Goal: Information Seeking & Learning: Learn about a topic

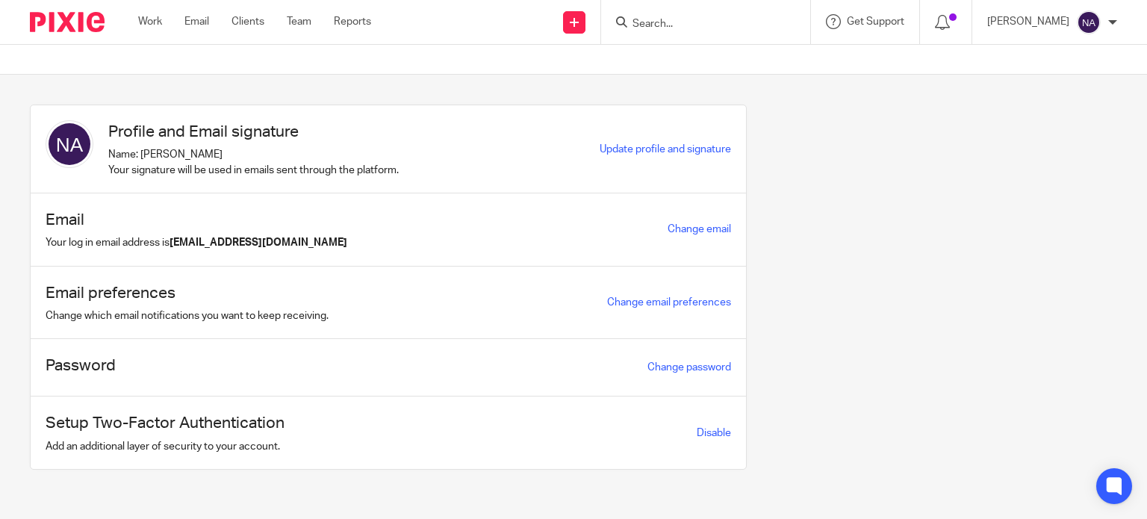
click at [702, 24] on input "Search" at bounding box center [698, 24] width 134 height 13
type input "n"
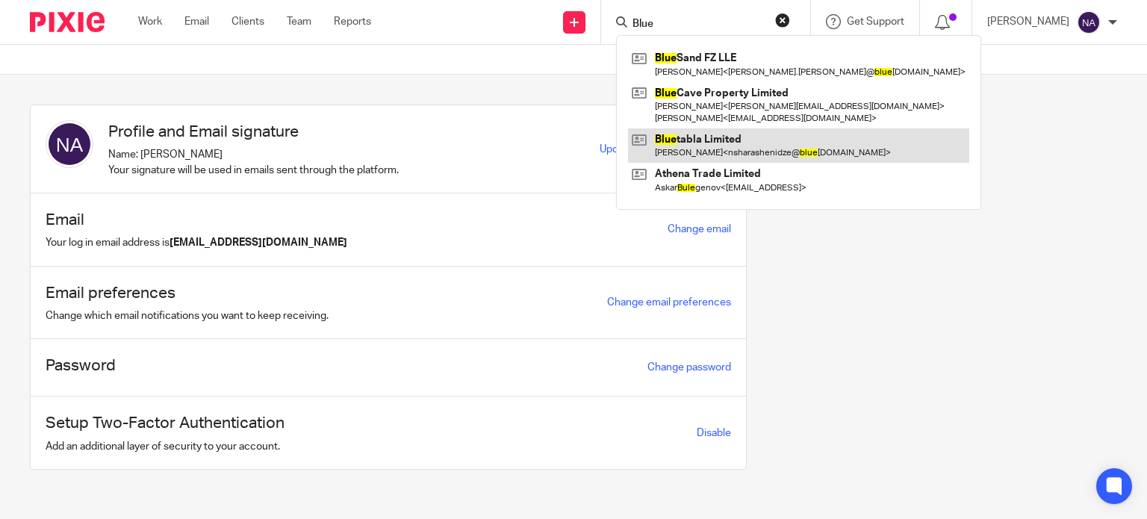
type input "Blue"
click at [754, 131] on link at bounding box center [798, 145] width 341 height 34
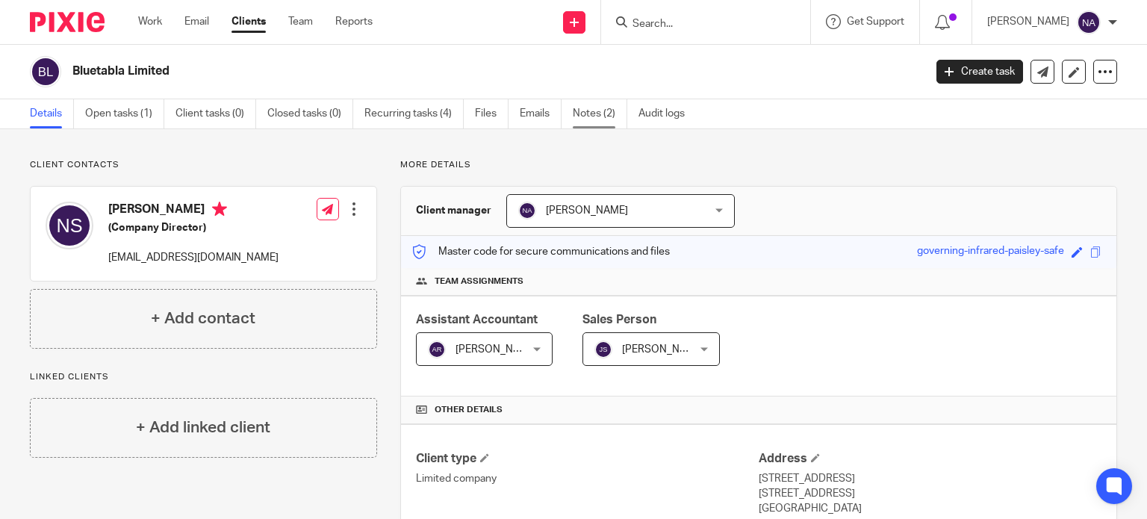
click at [599, 118] on link "Notes (2)" at bounding box center [600, 113] width 55 height 29
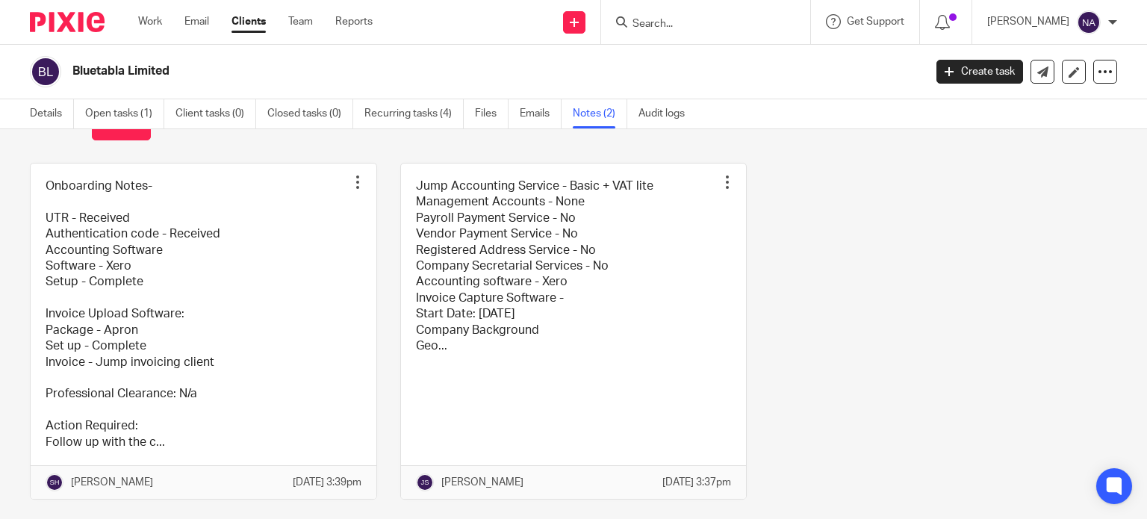
scroll to position [100, 0]
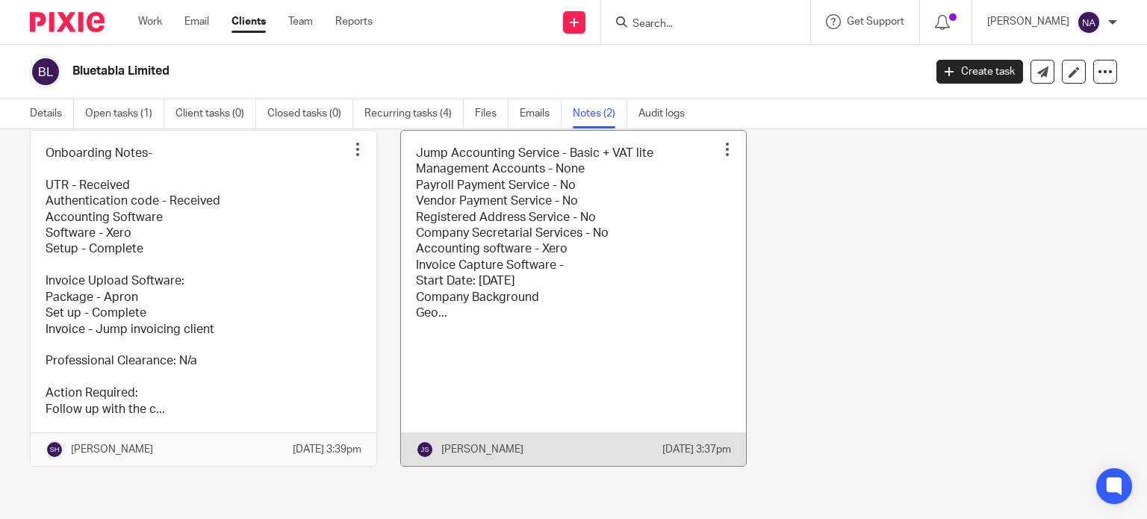
click at [547, 255] on link at bounding box center [574, 298] width 346 height 335
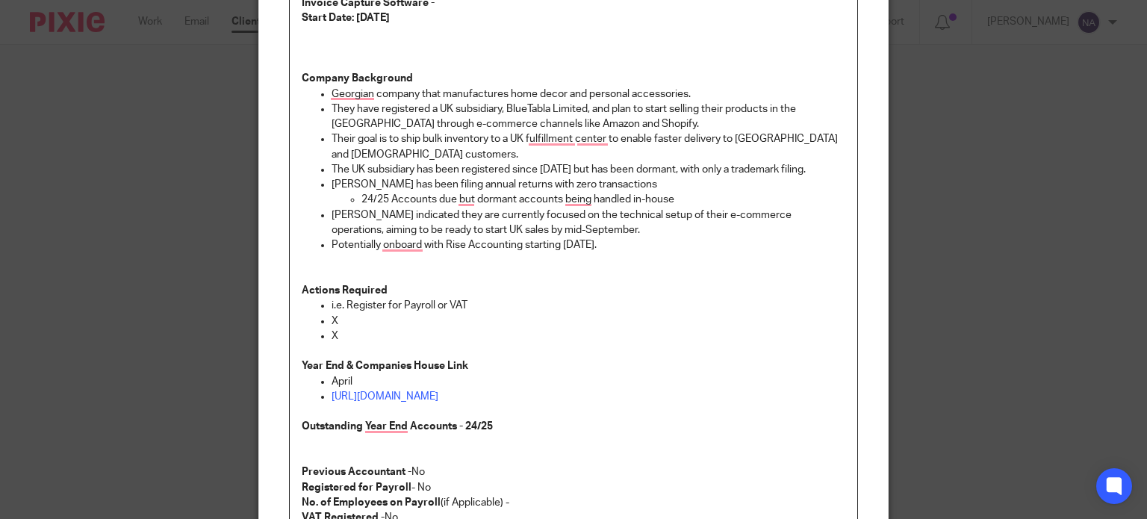
scroll to position [299, 0]
click at [183, 139] on div "Edit note Content Jump Accounting Service - Basic + VAT lite Management Account…" at bounding box center [573, 259] width 1147 height 519
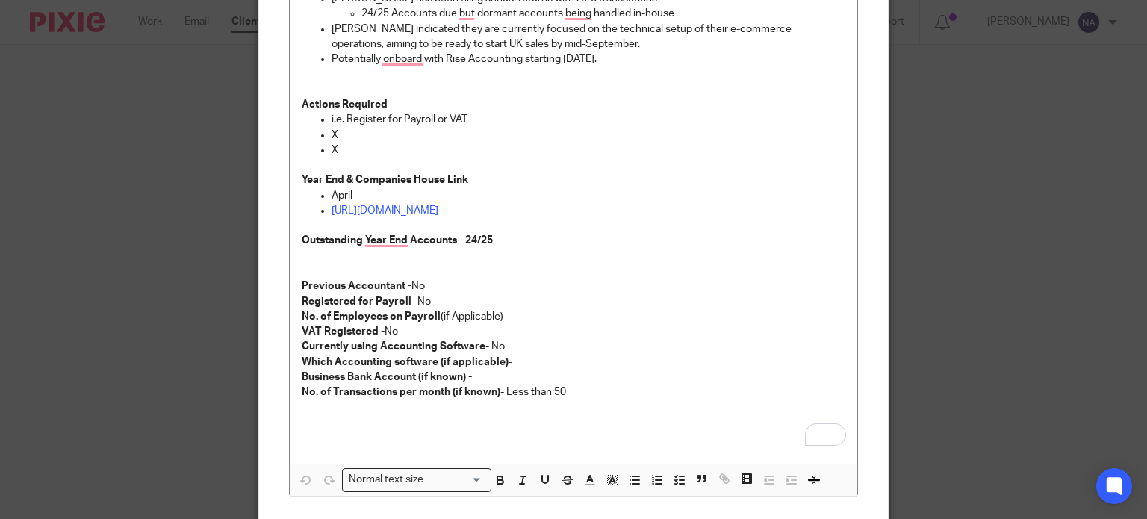
scroll to position [523, 0]
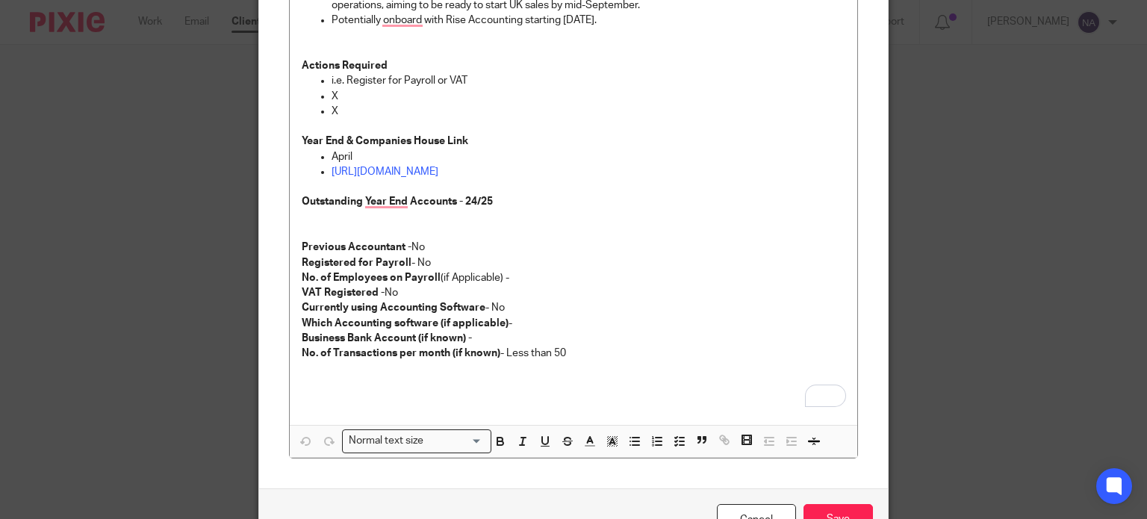
click at [193, 193] on div "Edit note Content Jump Accounting Service - Basic + VAT lite Management Account…" at bounding box center [573, 259] width 1147 height 519
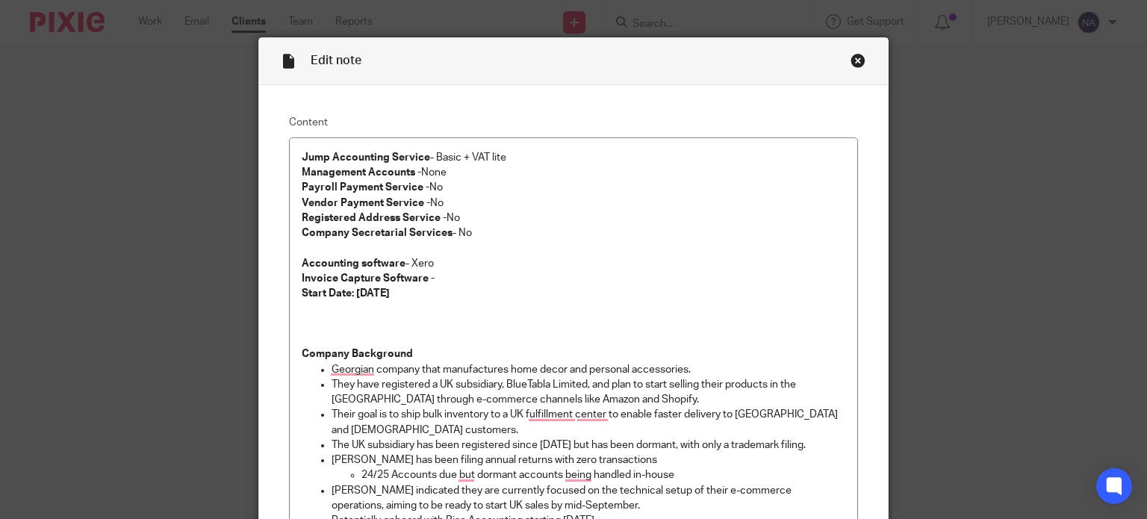
scroll to position [0, 0]
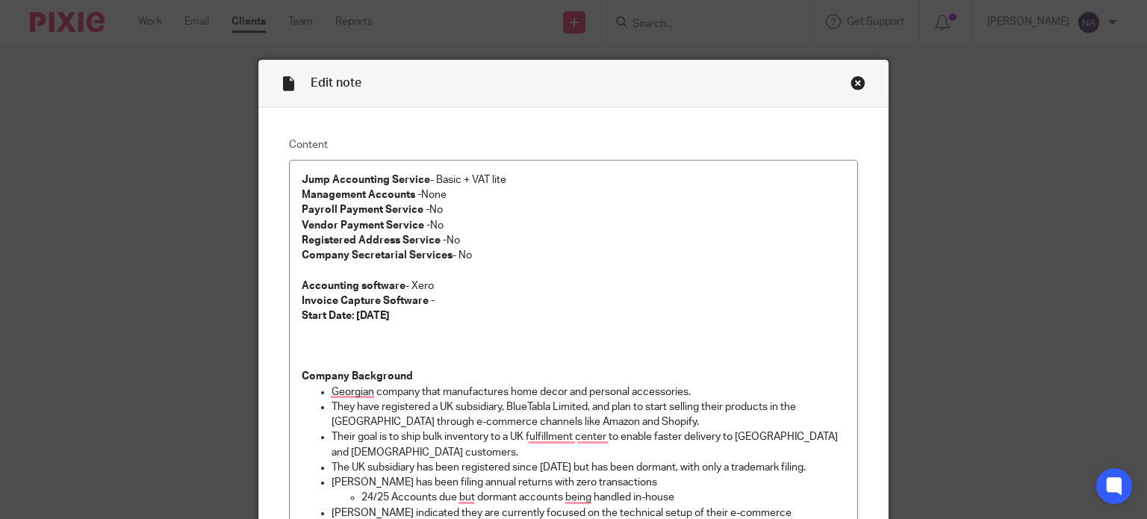
click at [852, 87] on div "Close this dialog window" at bounding box center [858, 82] width 15 height 15
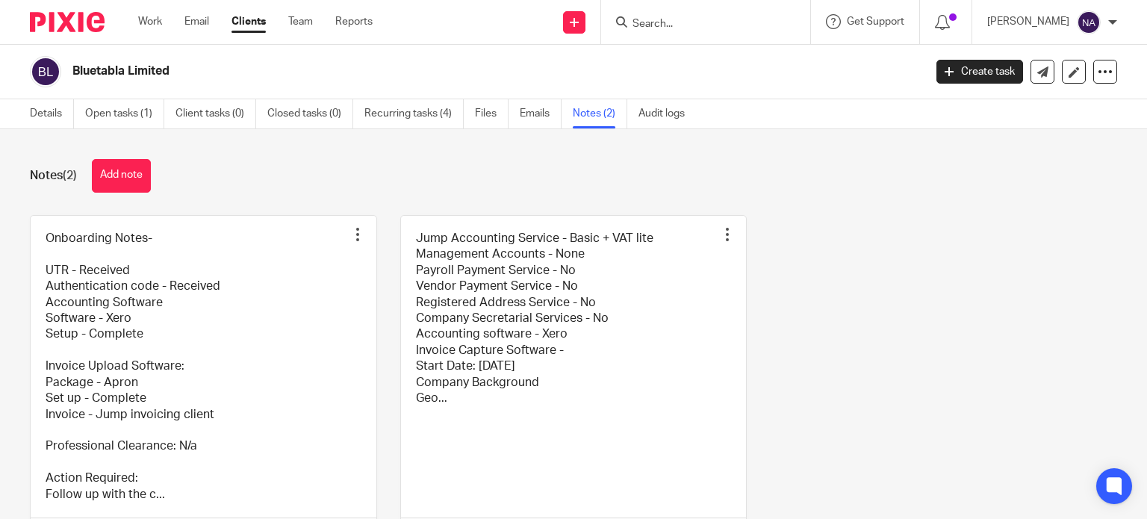
click at [714, 23] on input "Search" at bounding box center [698, 24] width 134 height 13
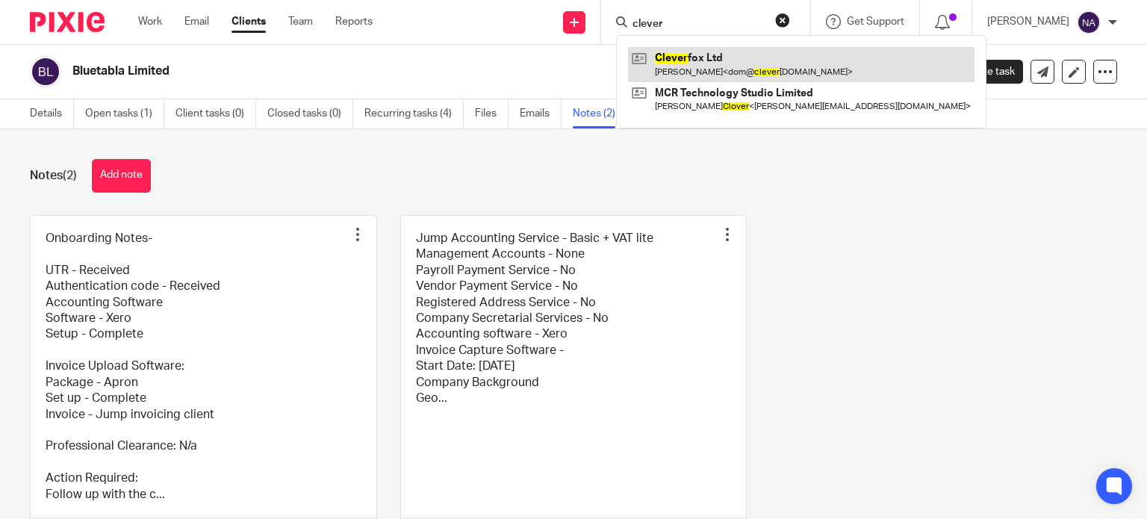
type input "clever"
click at [752, 54] on link at bounding box center [801, 64] width 347 height 34
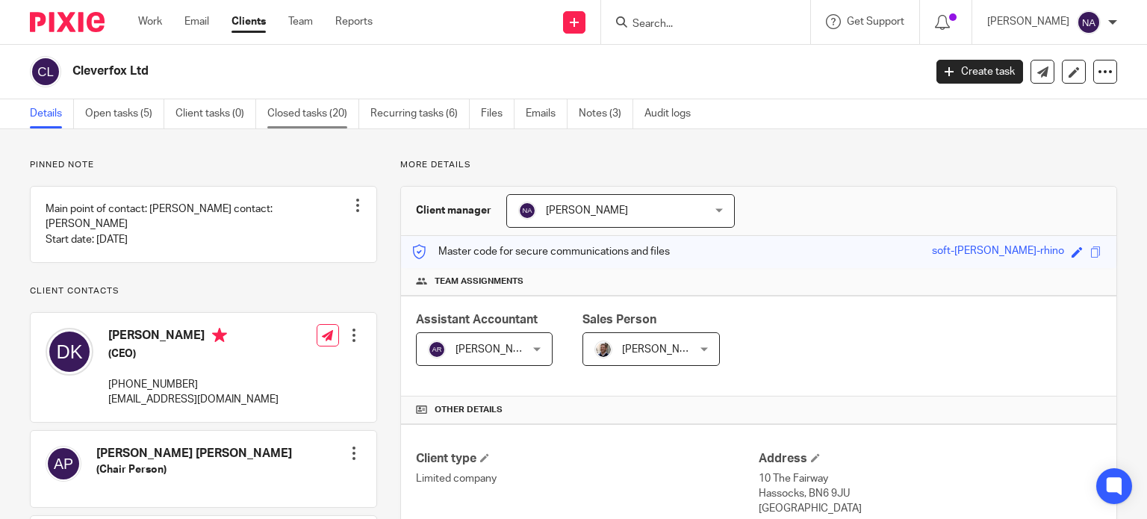
click at [294, 119] on link "Closed tasks (20)" at bounding box center [313, 113] width 92 height 29
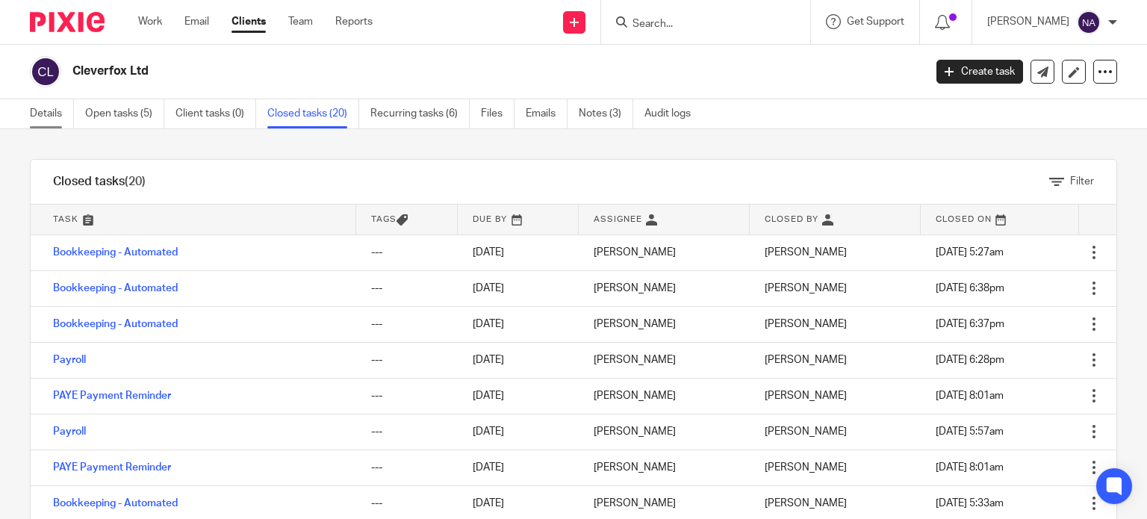
click at [31, 118] on link "Details" at bounding box center [52, 113] width 44 height 29
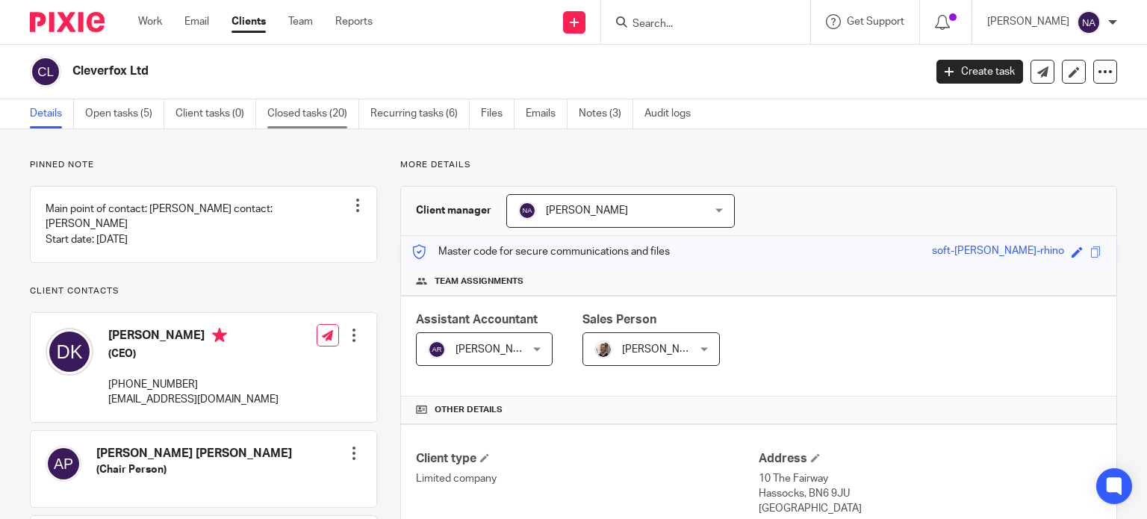
click at [299, 115] on link "Closed tasks (20)" at bounding box center [313, 113] width 92 height 29
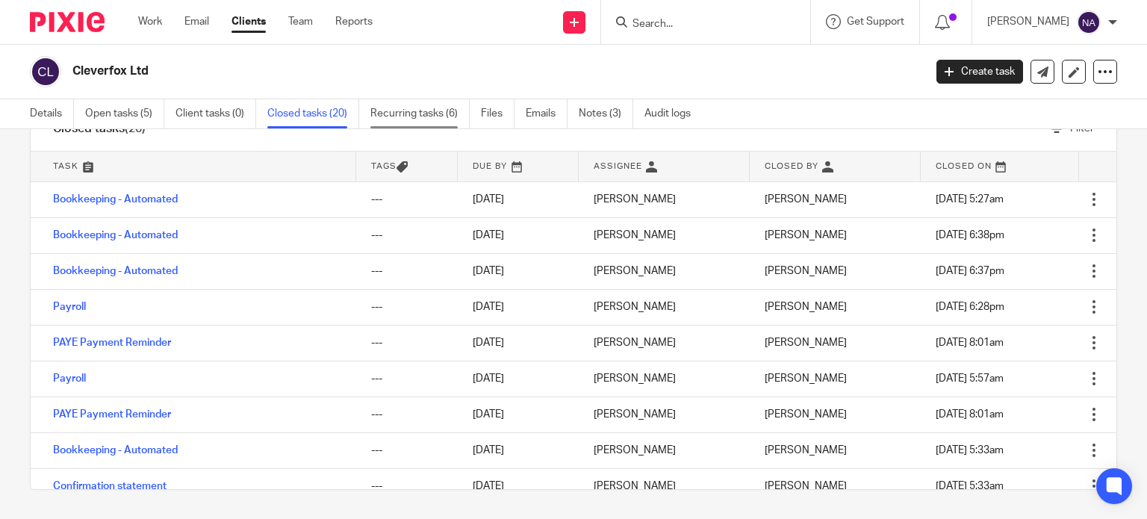
click at [417, 107] on link "Recurring tasks (6)" at bounding box center [419, 113] width 99 height 29
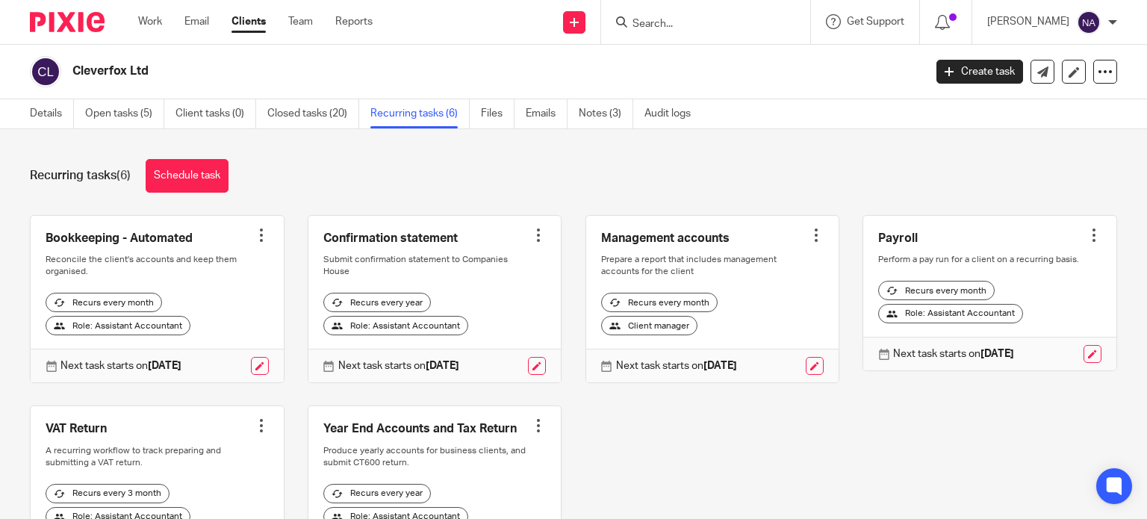
click at [708, 20] on input "Search" at bounding box center [698, 24] width 134 height 13
click at [690, 22] on input "Search" at bounding box center [698, 24] width 134 height 13
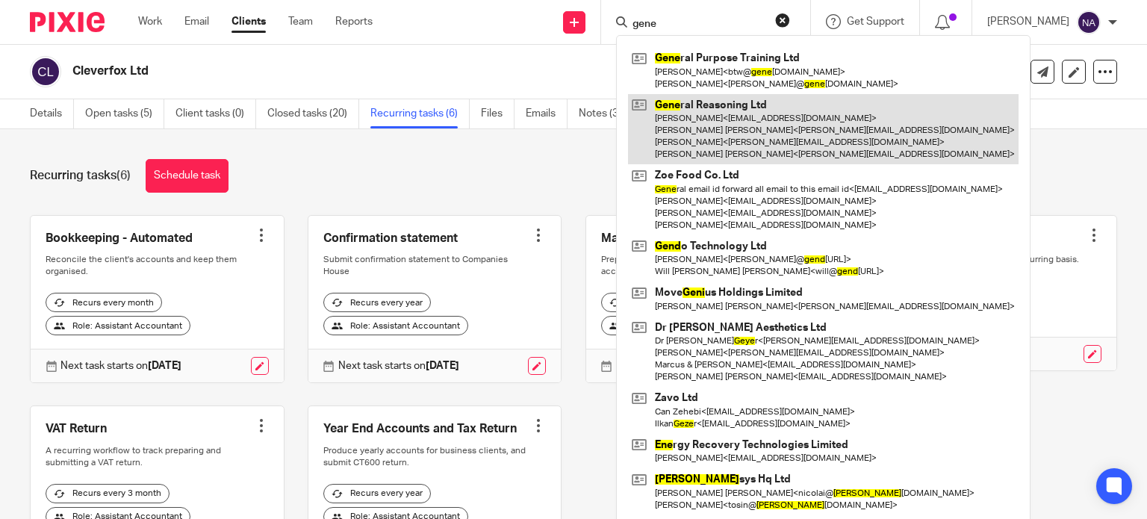
type input "gene"
click at [742, 117] on link at bounding box center [823, 129] width 391 height 71
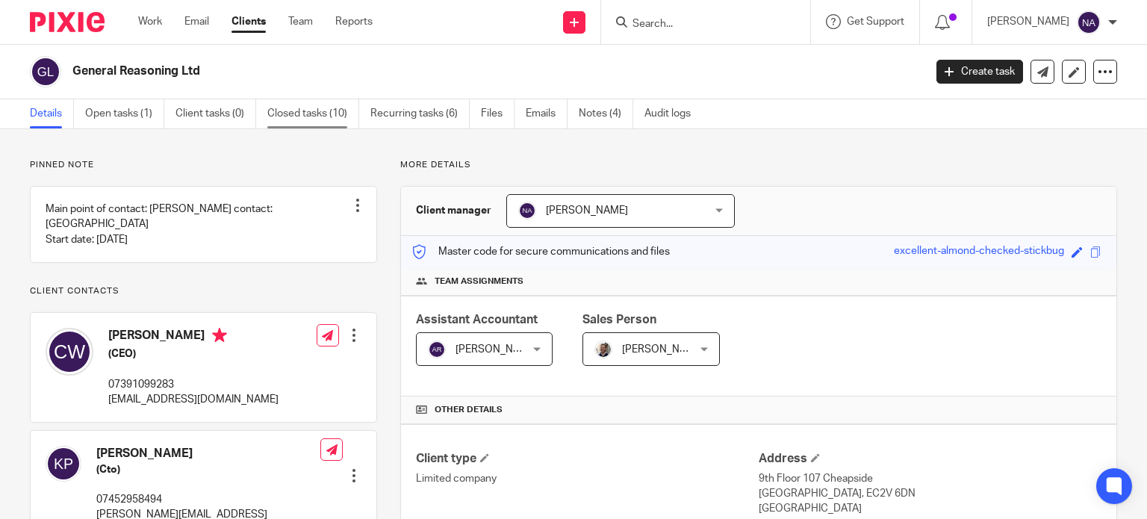
click at [326, 105] on link "Closed tasks (10)" at bounding box center [313, 113] width 92 height 29
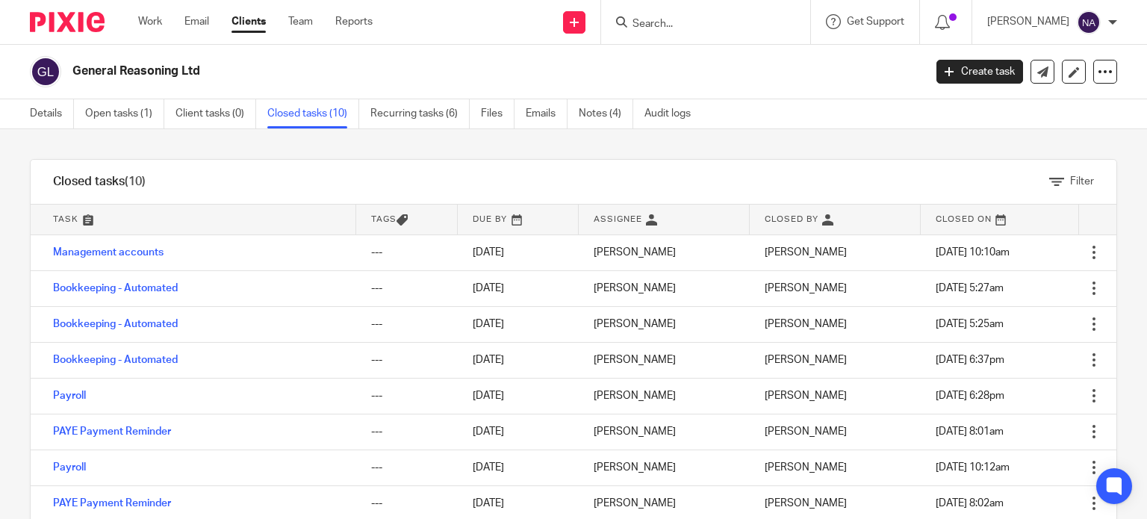
click at [722, 31] on div at bounding box center [705, 22] width 209 height 44
click at [722, 20] on input "Search" at bounding box center [698, 24] width 134 height 13
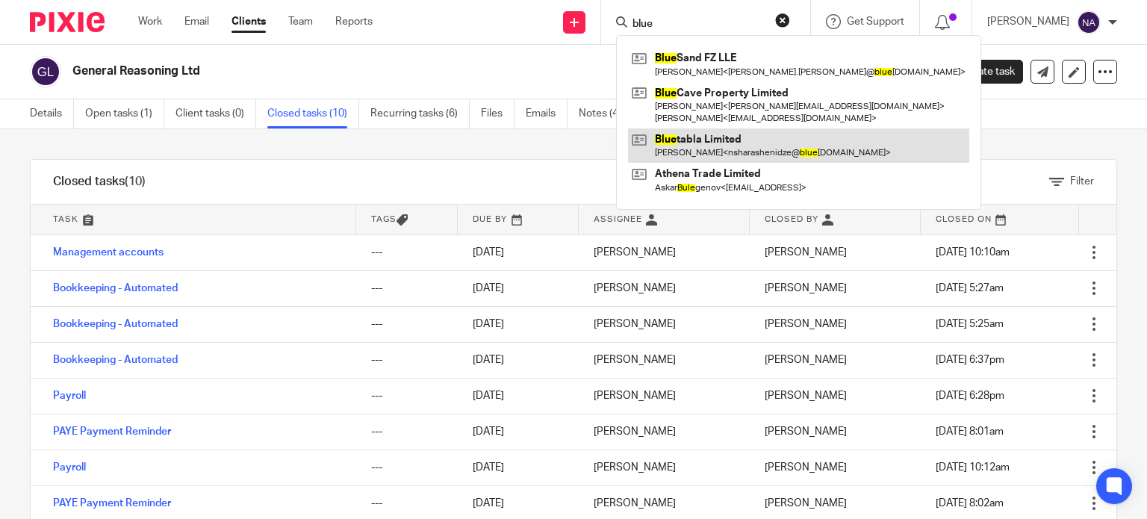
type input "blue"
click at [728, 152] on link at bounding box center [798, 145] width 341 height 34
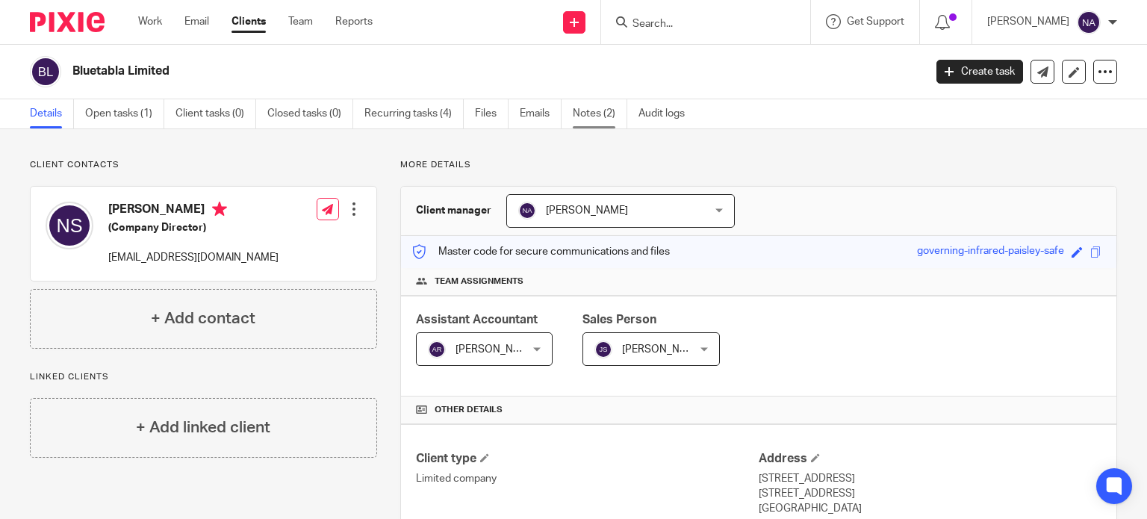
click at [607, 111] on link "Notes (2)" at bounding box center [600, 113] width 55 height 29
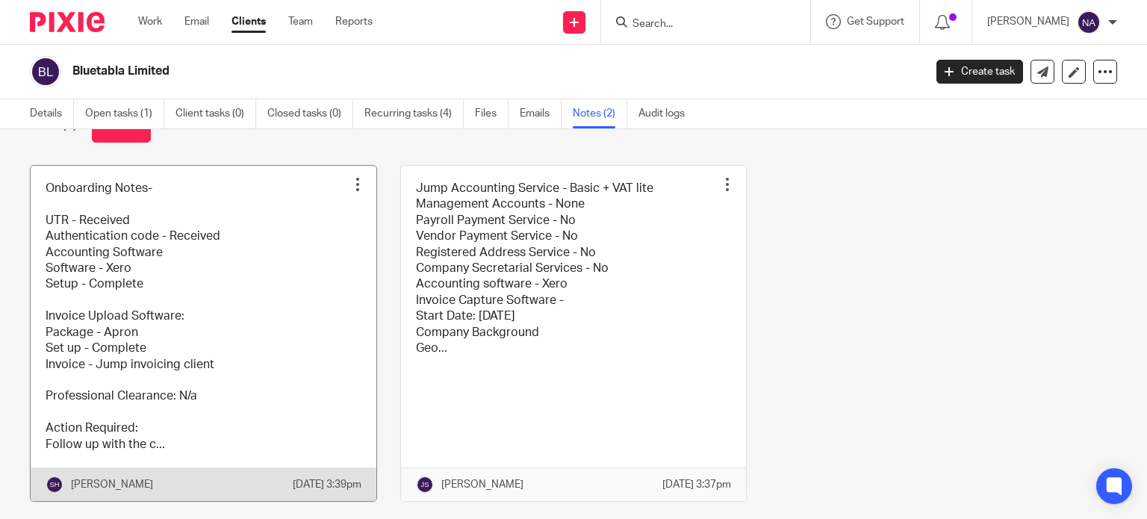
scroll to position [25, 0]
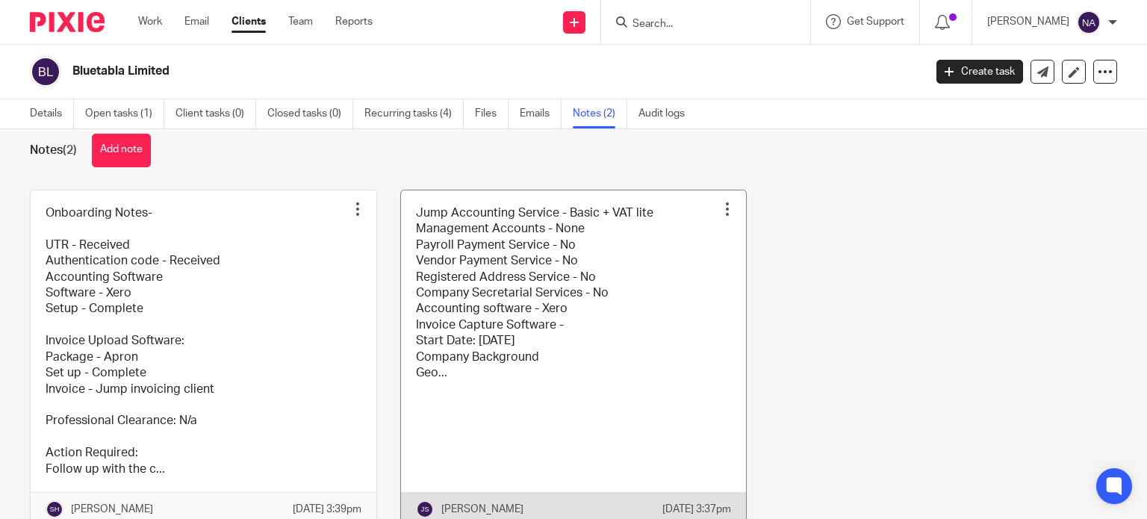
click at [571, 392] on link at bounding box center [574, 357] width 346 height 335
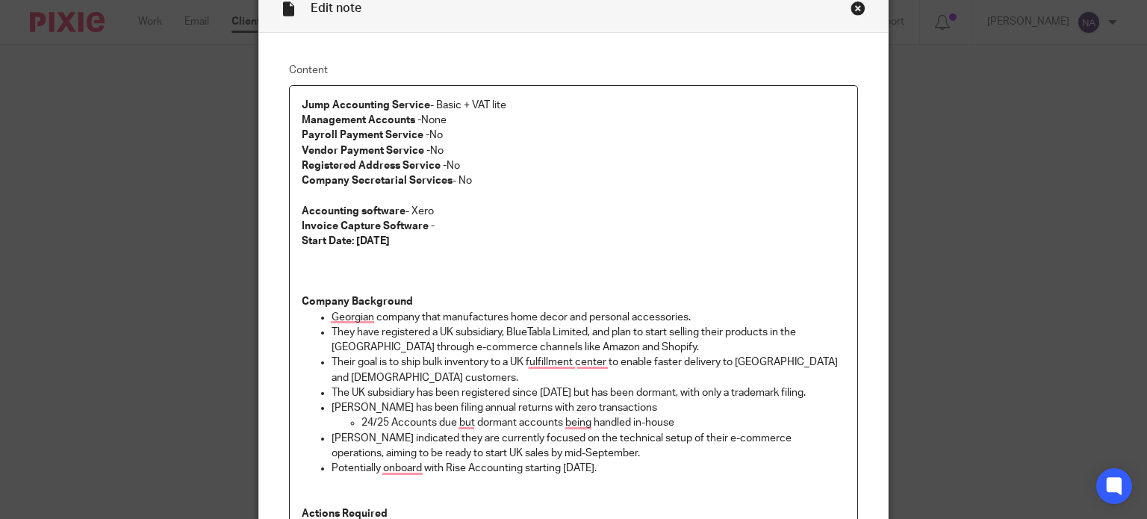
scroll to position [224, 0]
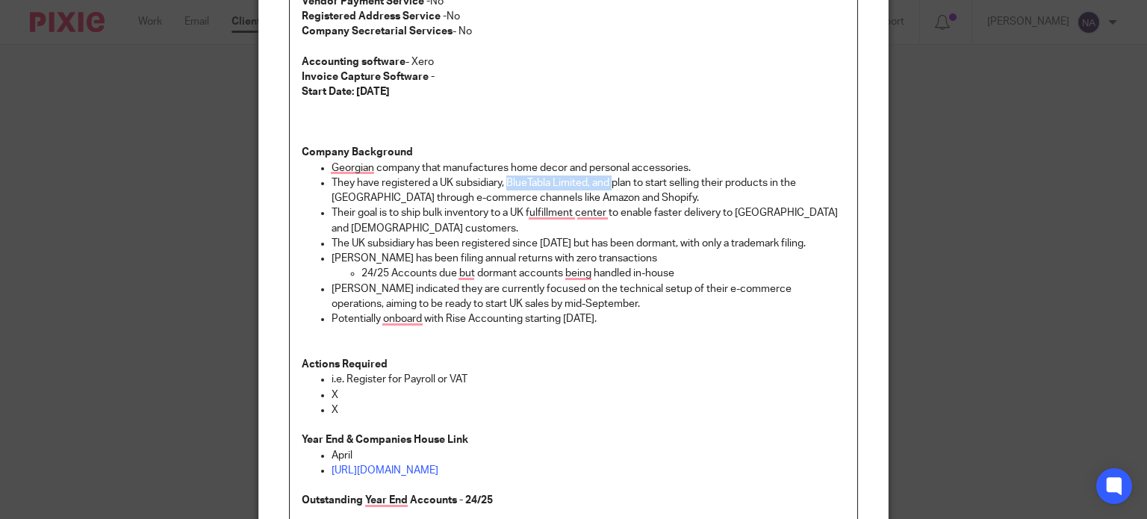
drag, startPoint x: 503, startPoint y: 180, endPoint x: 610, endPoint y: 188, distance: 107.9
click at [610, 188] on p "They have registered a UK subsidiary, BlueTabla Limited, and plan to start sell…" at bounding box center [589, 191] width 515 height 31
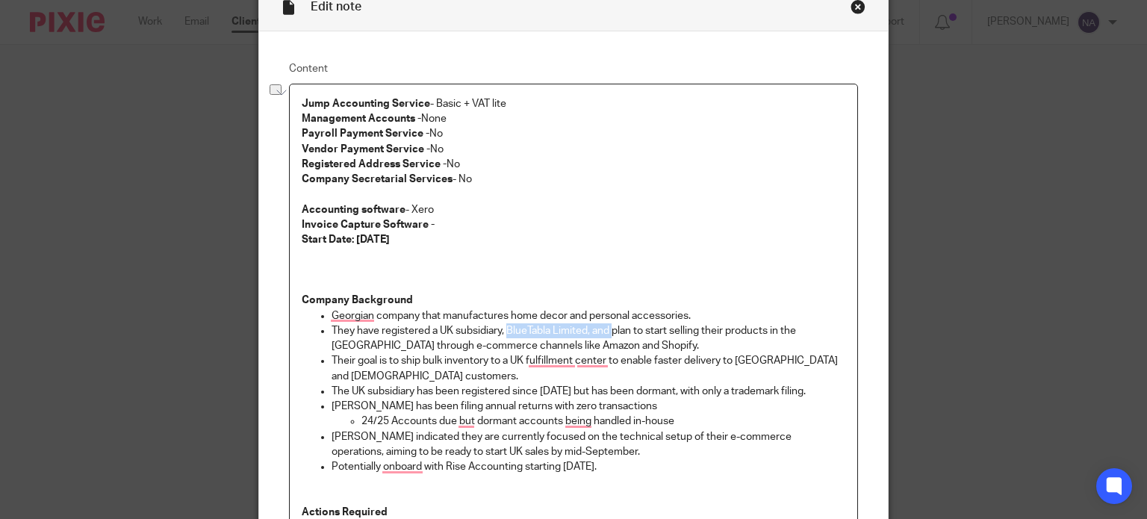
scroll to position [0, 0]
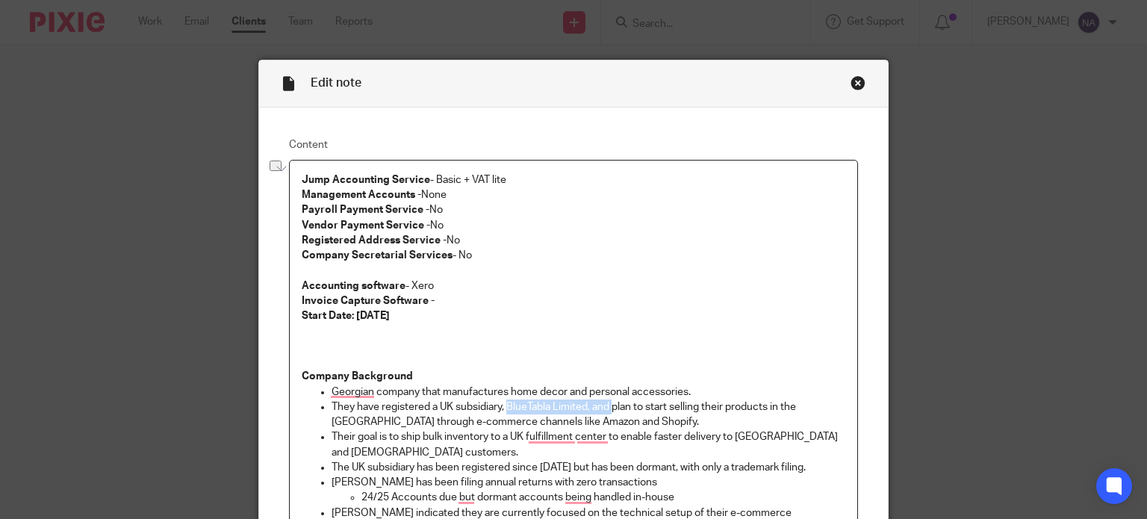
click at [854, 79] on div "Close this dialog window" at bounding box center [858, 82] width 15 height 15
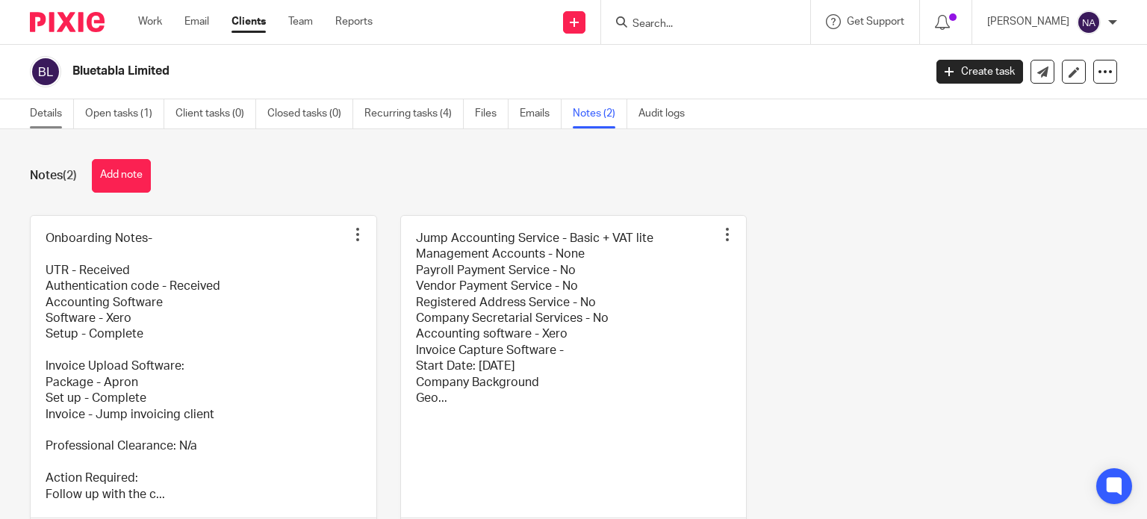
click at [38, 122] on link "Details" at bounding box center [52, 113] width 44 height 29
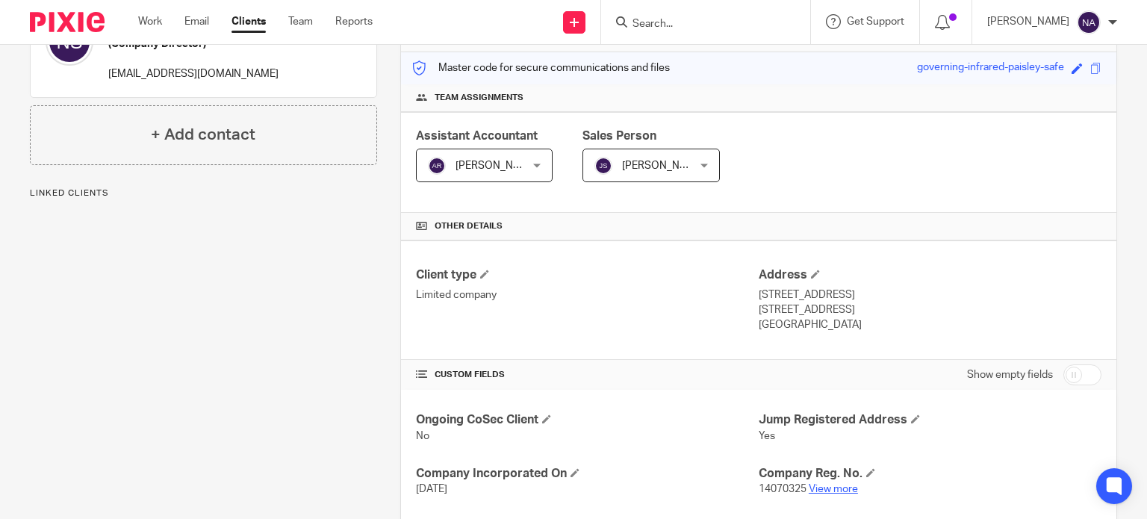
scroll to position [224, 0]
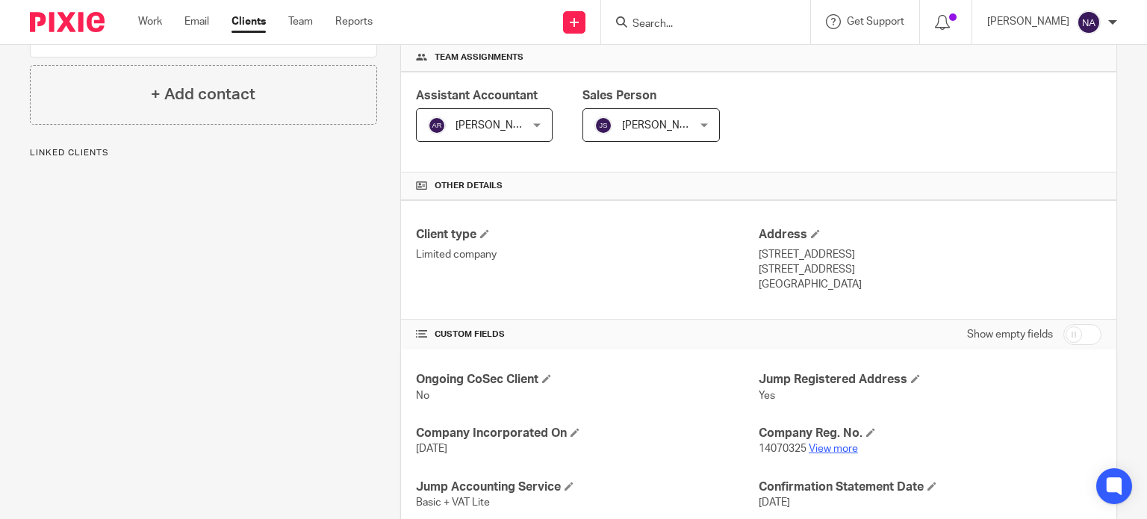
click at [833, 448] on link "View more" at bounding box center [833, 449] width 49 height 10
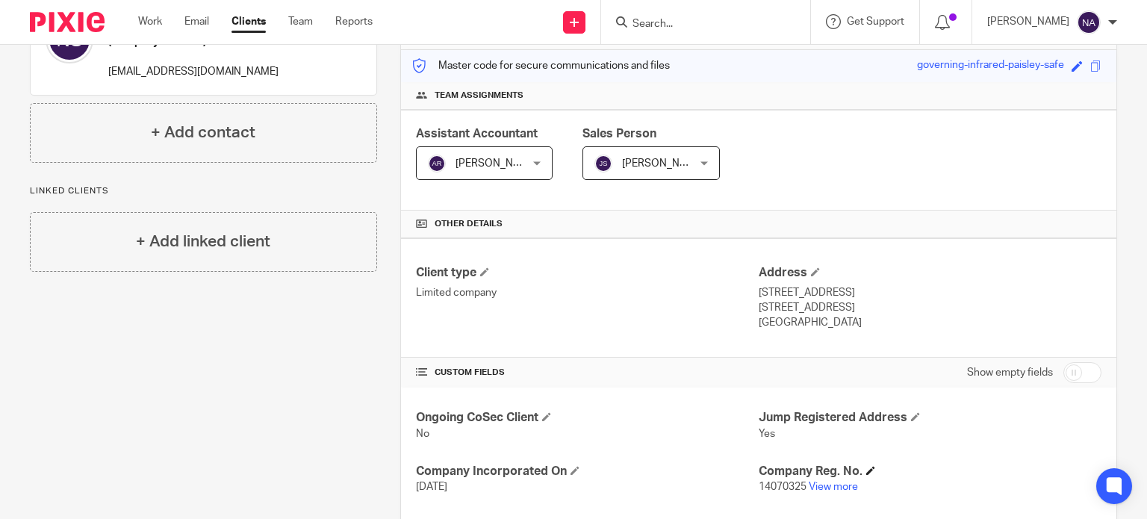
scroll to position [0, 0]
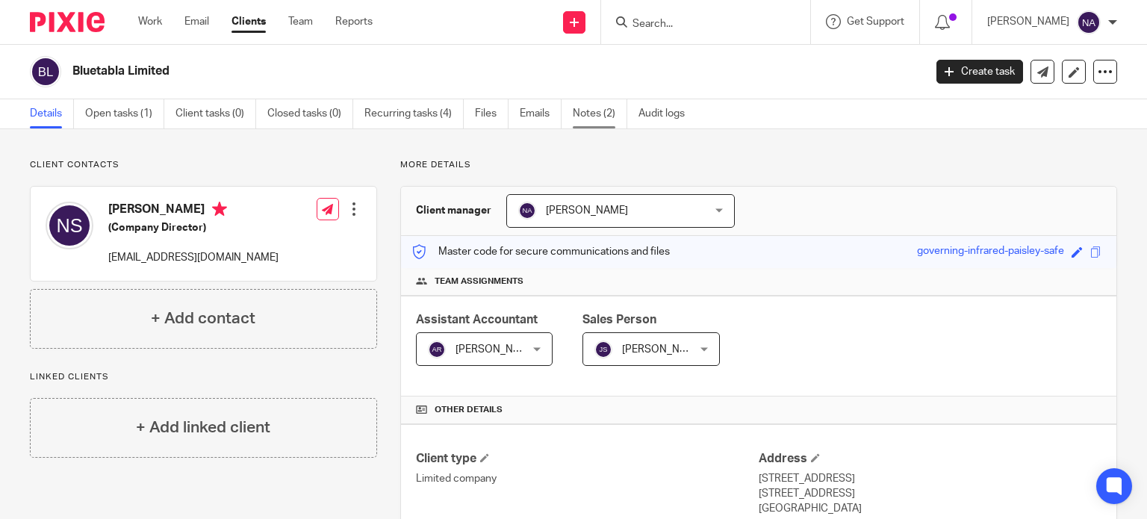
click at [580, 122] on link "Notes (2)" at bounding box center [600, 113] width 55 height 29
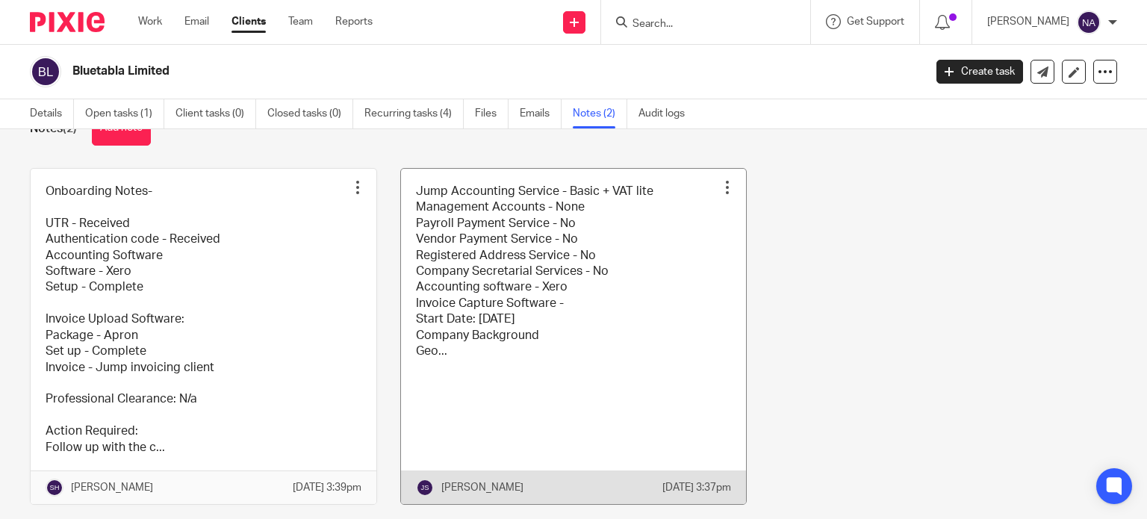
scroll to position [100, 0]
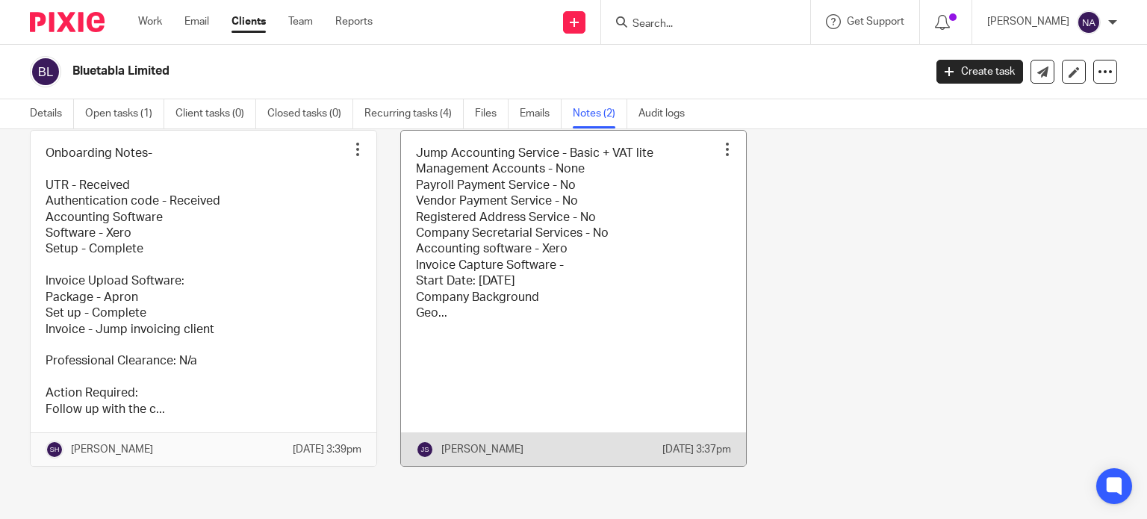
click at [563, 209] on link at bounding box center [574, 298] width 346 height 335
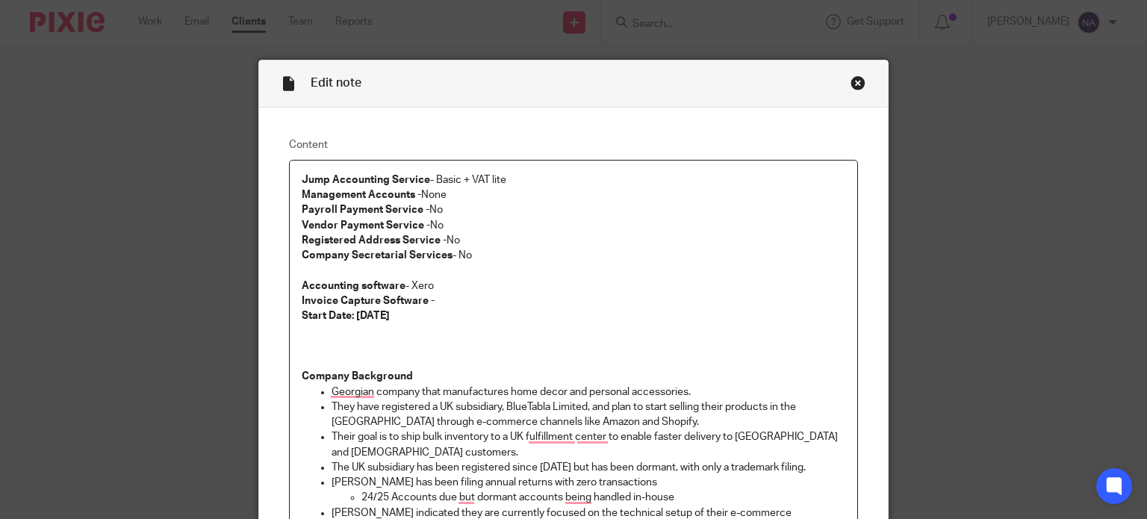
click at [854, 84] on div "Close this dialog window" at bounding box center [858, 82] width 15 height 15
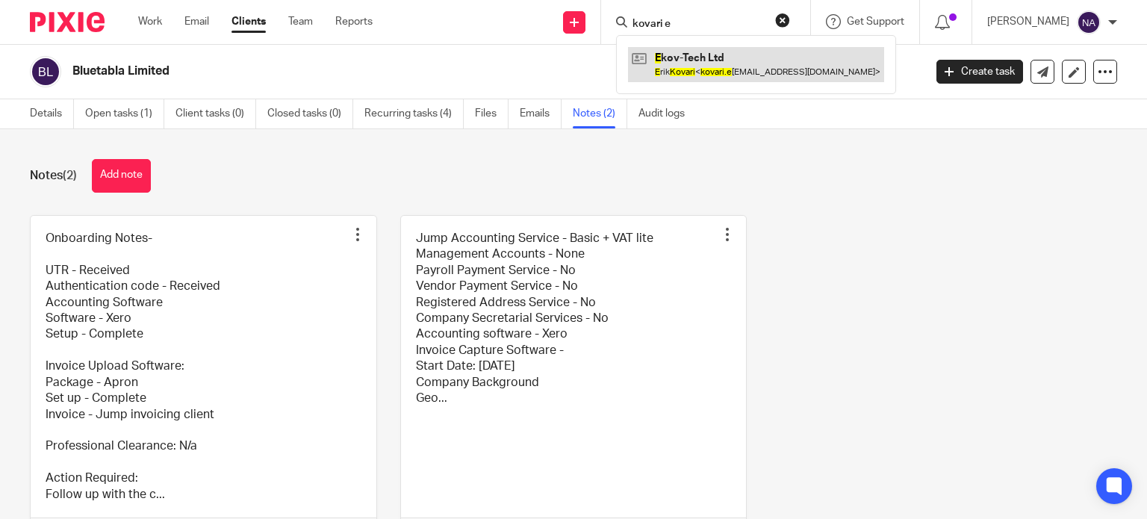
type input "kovari e"
click at [719, 52] on link at bounding box center [756, 64] width 256 height 34
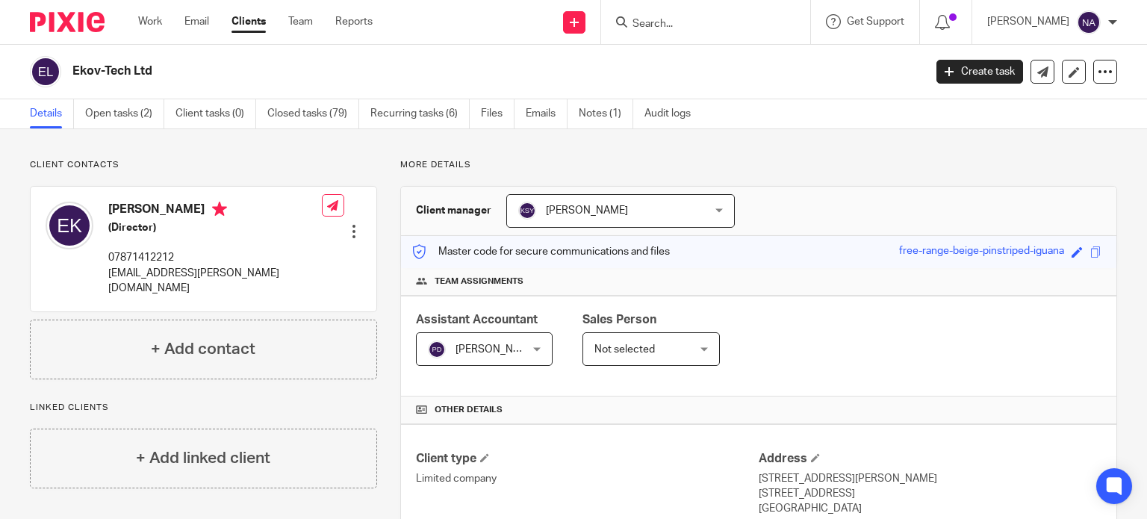
click at [680, 16] on form at bounding box center [710, 22] width 159 height 19
click at [684, 31] on div at bounding box center [705, 22] width 209 height 44
click at [684, 26] on input "Search" at bounding box center [698, 24] width 134 height 13
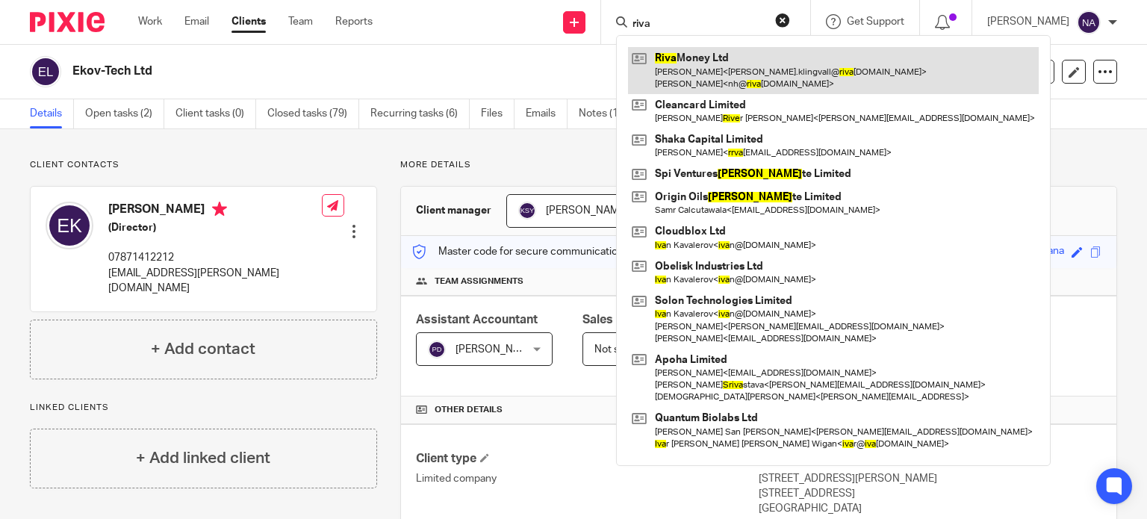
type input "riva"
click at [727, 66] on link at bounding box center [833, 70] width 411 height 46
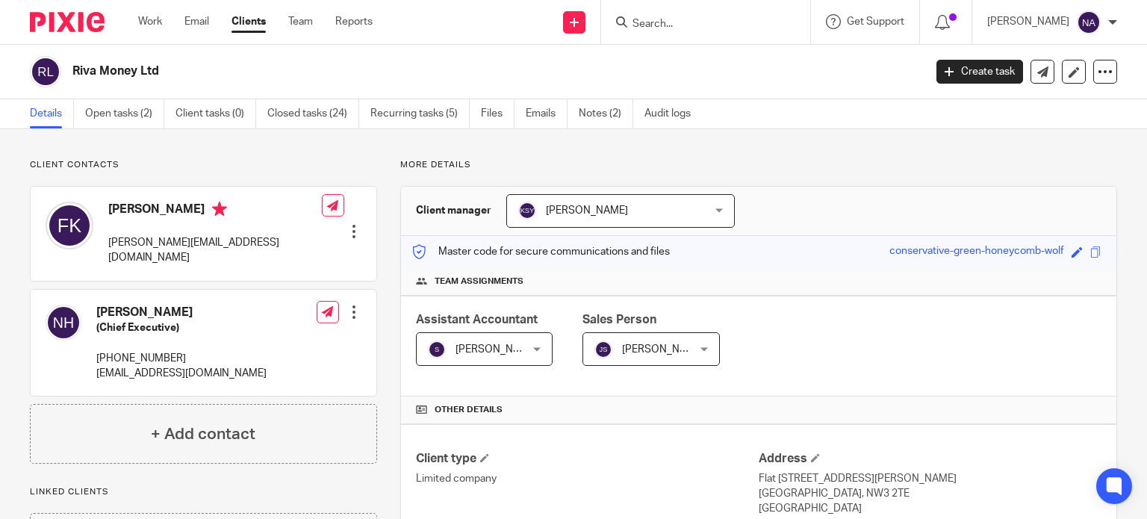
click at [726, 28] on input "Search" at bounding box center [698, 24] width 134 height 13
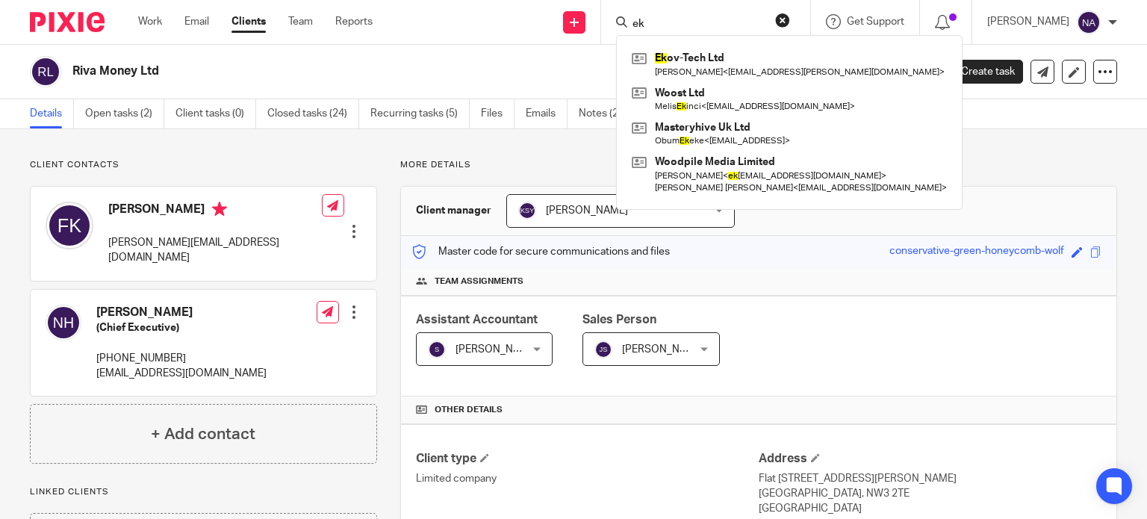
type input "ek"
drag, startPoint x: 721, startPoint y: 19, endPoint x: 655, endPoint y: 20, distance: 65.7
click at [655, 20] on div "ek" at bounding box center [703, 22] width 174 height 19
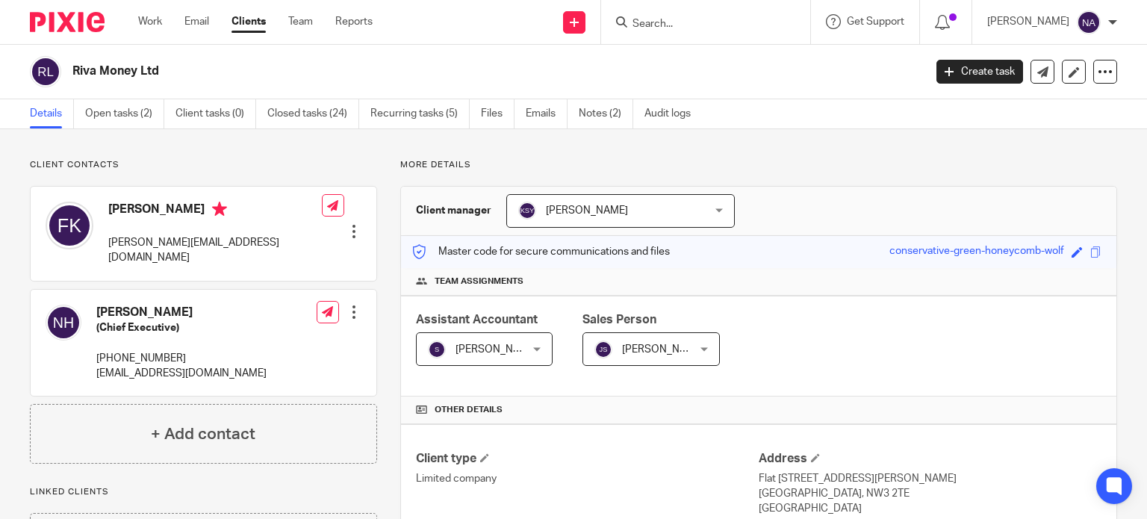
click at [260, 19] on link "Clients" at bounding box center [249, 21] width 34 height 15
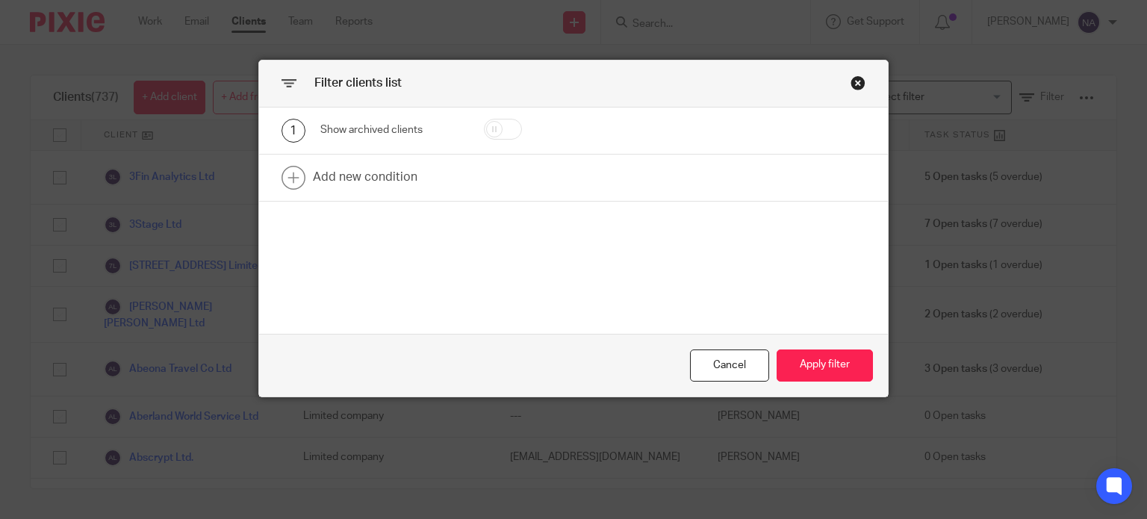
click at [972, 97] on div "Filter clients list 1 Show archived clients Add new condition Cancel Apply filt…" at bounding box center [573, 259] width 1147 height 519
click at [857, 79] on div "Close this dialog window" at bounding box center [858, 82] width 15 height 15
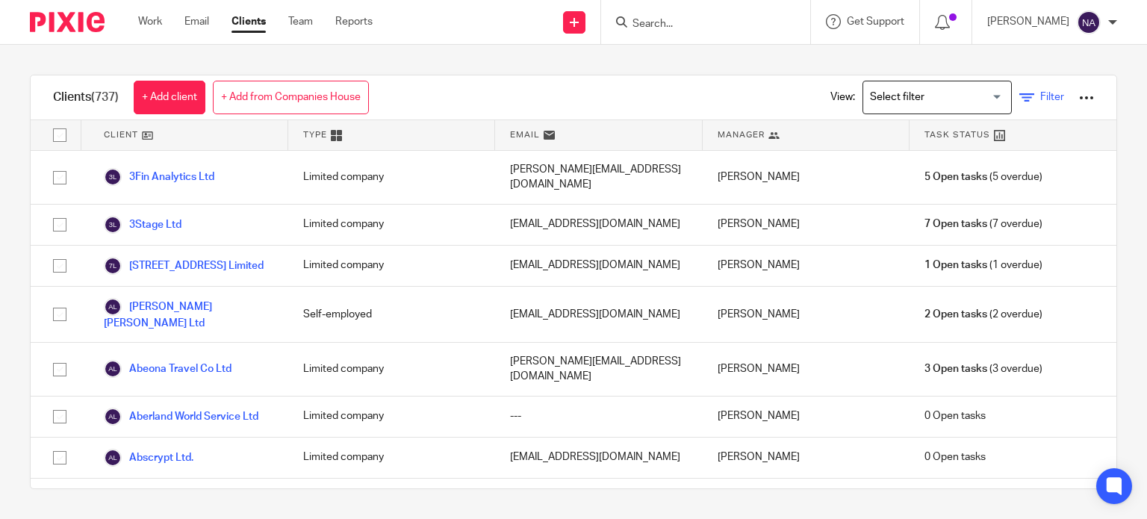
click at [1040, 95] on span "Filter" at bounding box center [1052, 97] width 24 height 10
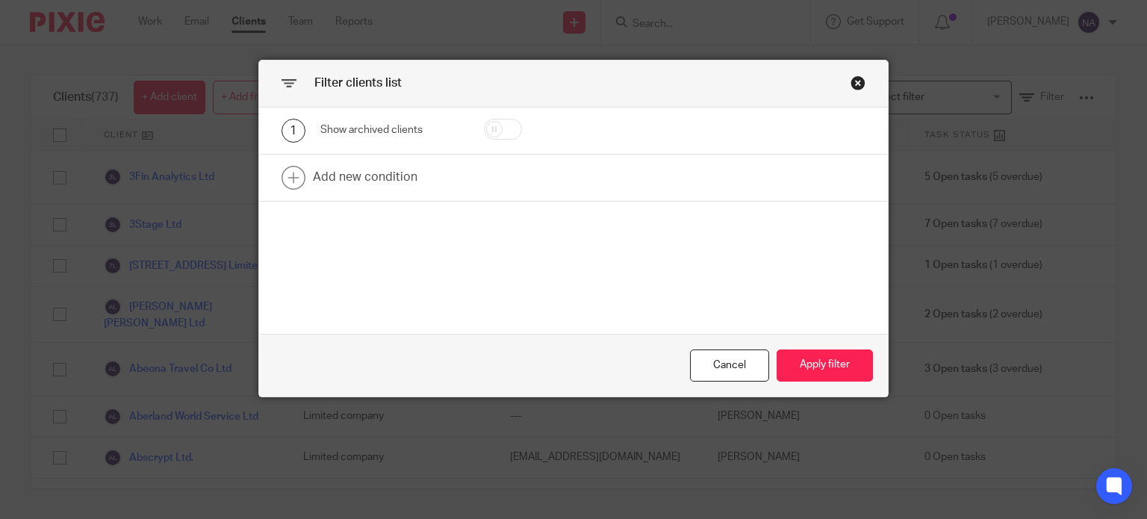
click at [851, 81] on div "Close this dialog window" at bounding box center [858, 82] width 15 height 15
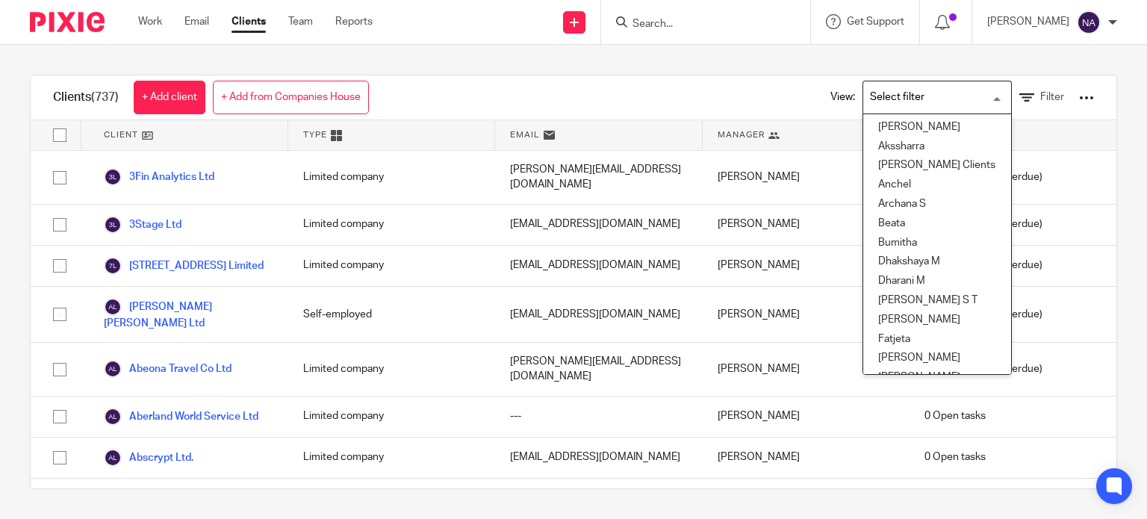
click at [920, 103] on input "Search for option" at bounding box center [934, 97] width 138 height 26
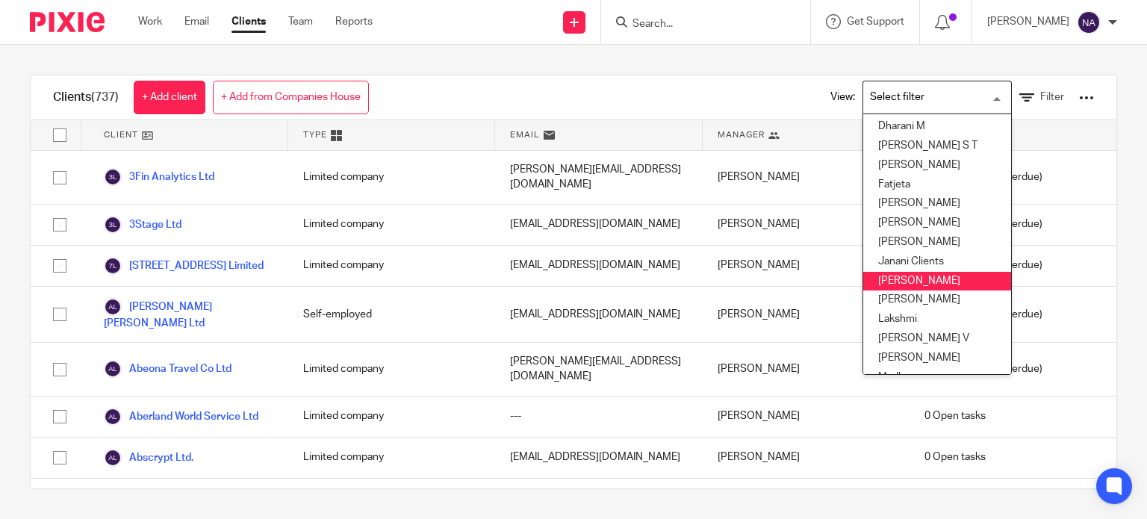
scroll to position [149, 0]
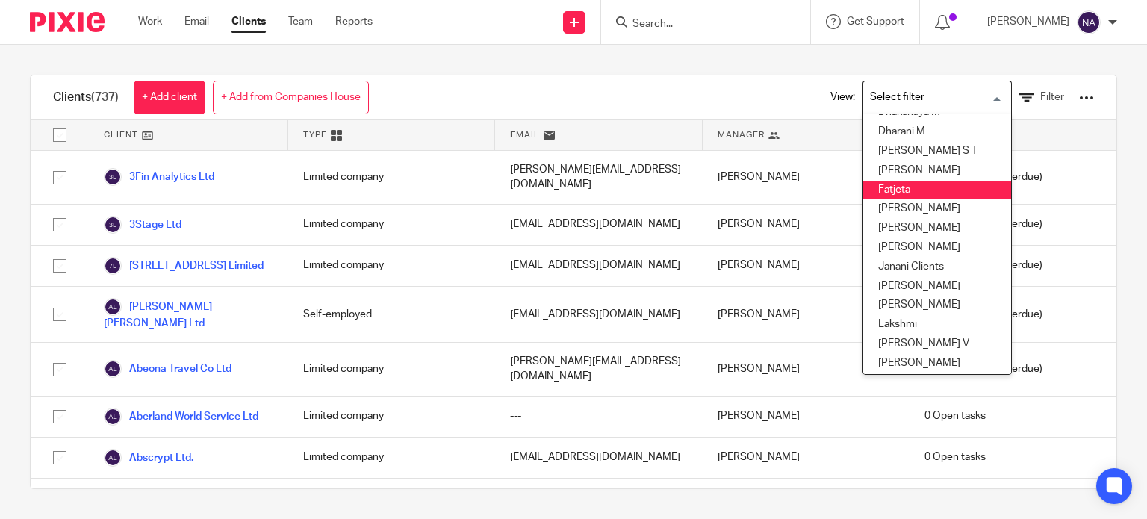
click at [908, 196] on li "Fatjeta" at bounding box center [937, 190] width 148 height 19
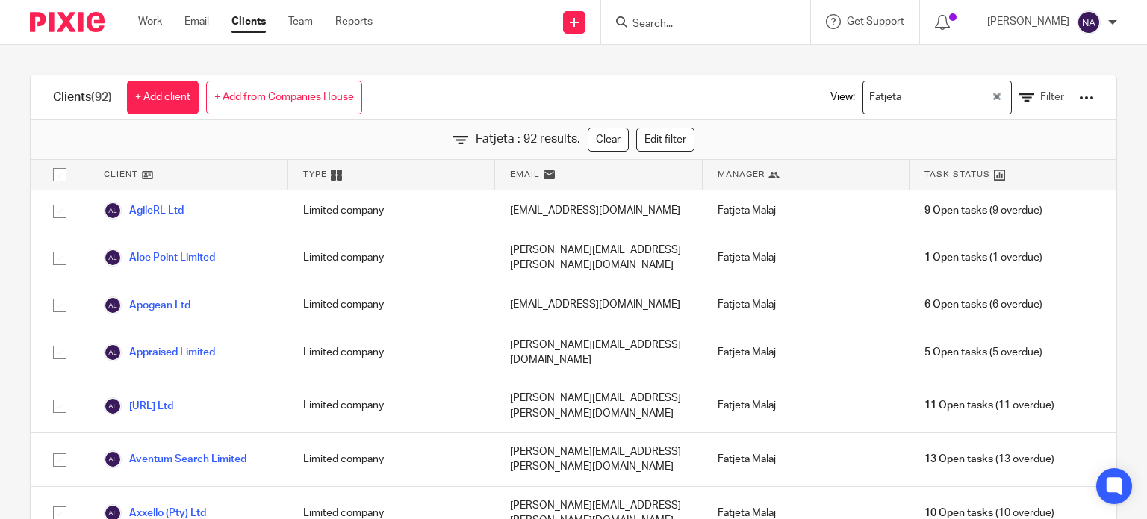
click at [907, 95] on input "Search for option" at bounding box center [948, 97] width 83 height 26
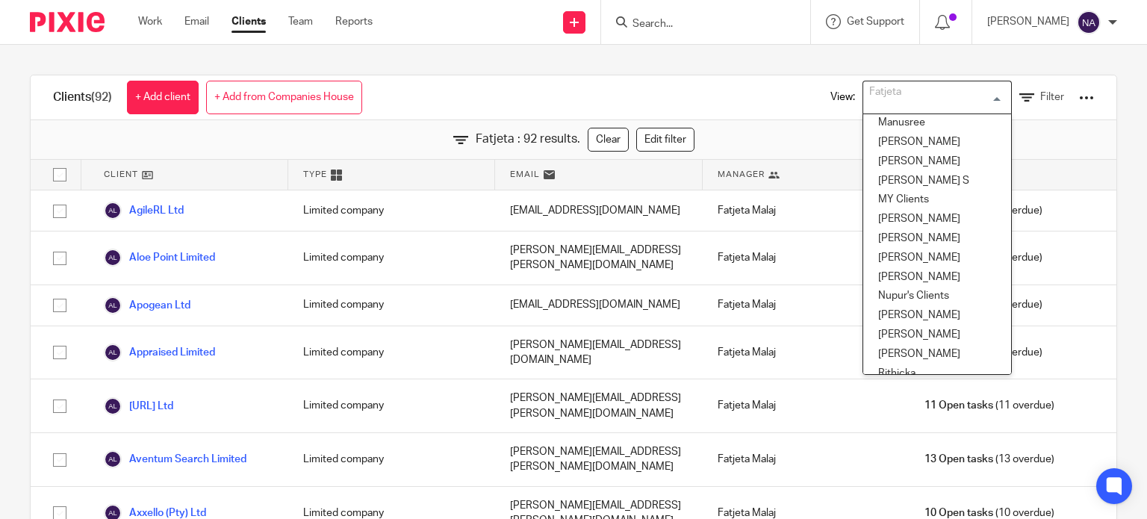
scroll to position [448, 0]
click at [916, 202] on li "MY Clients" at bounding box center [937, 199] width 148 height 19
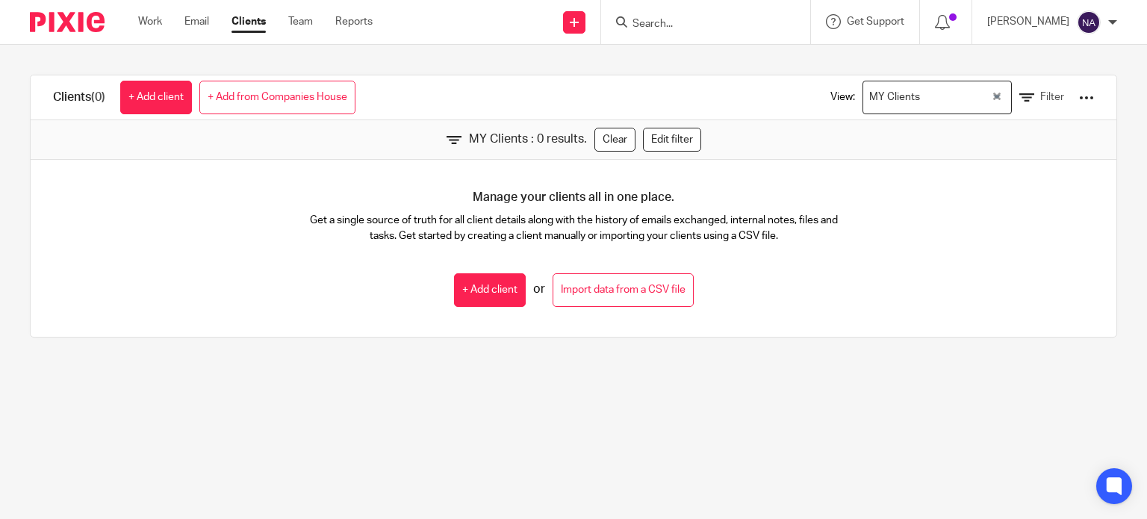
click at [925, 92] on input "Search for option" at bounding box center [957, 97] width 64 height 26
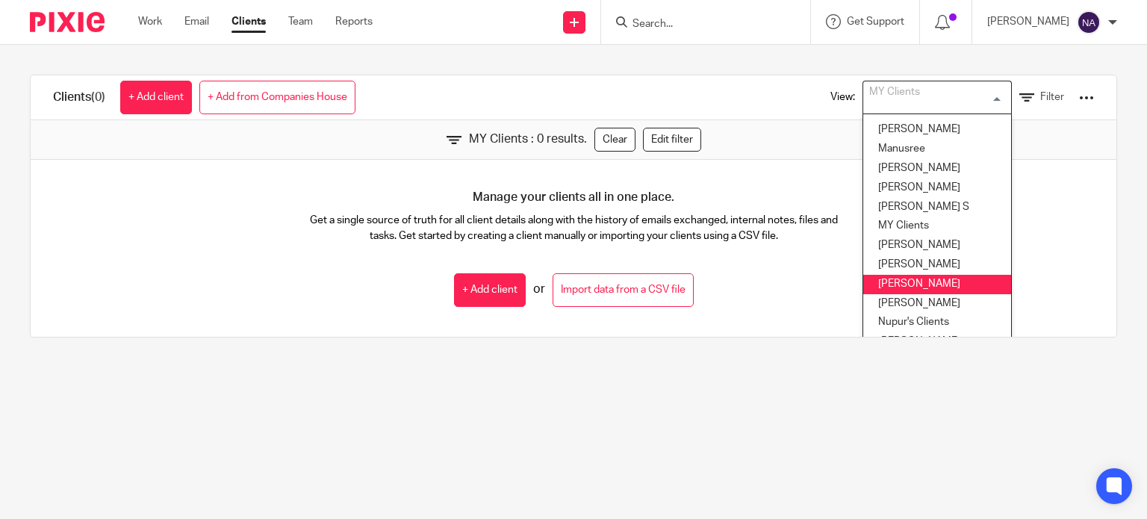
scroll to position [423, 0]
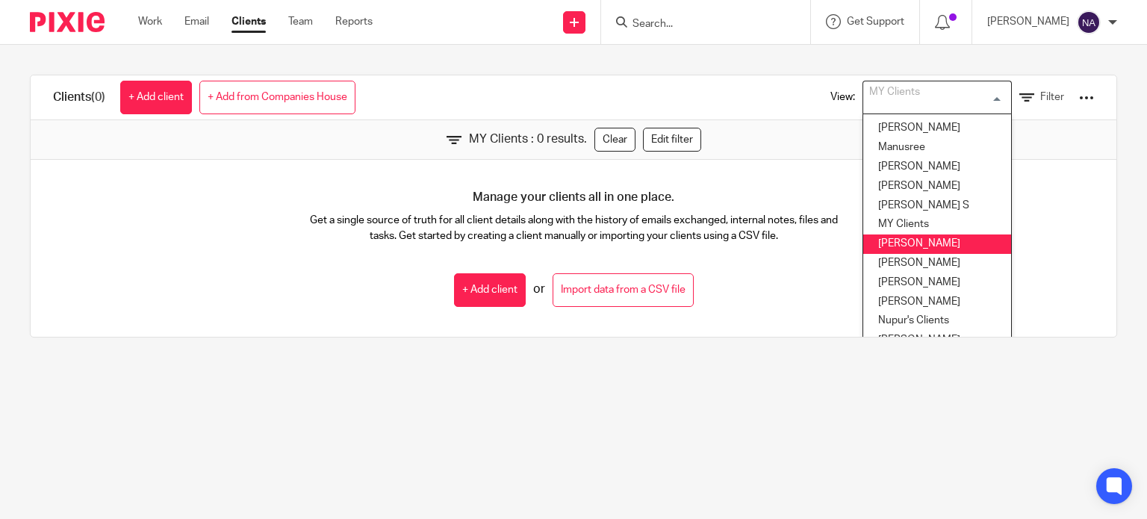
click at [919, 245] on li "[PERSON_NAME]" at bounding box center [937, 244] width 148 height 19
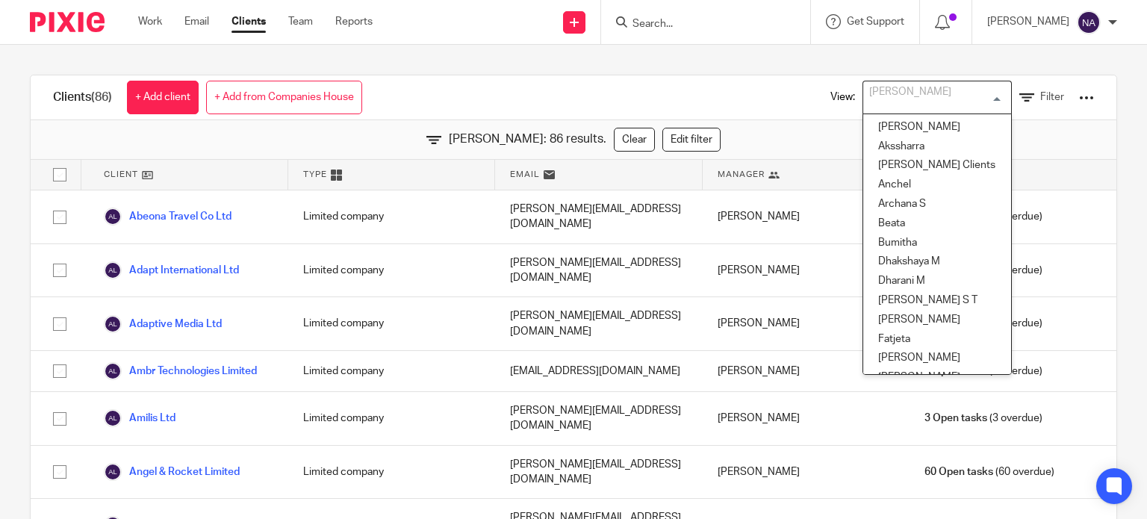
click at [941, 100] on input "Search for option" at bounding box center [934, 97] width 138 height 26
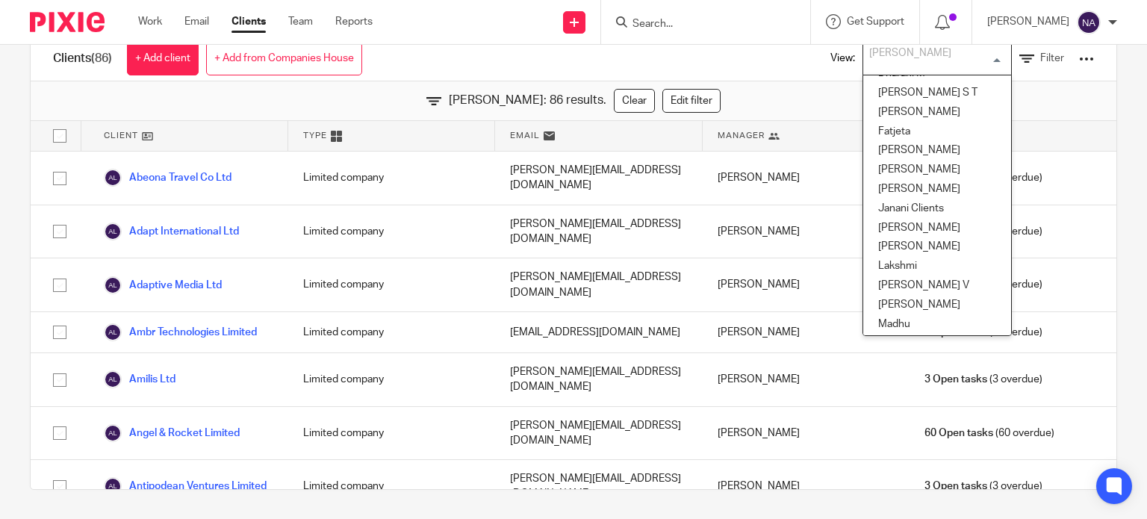
scroll to position [143, 0]
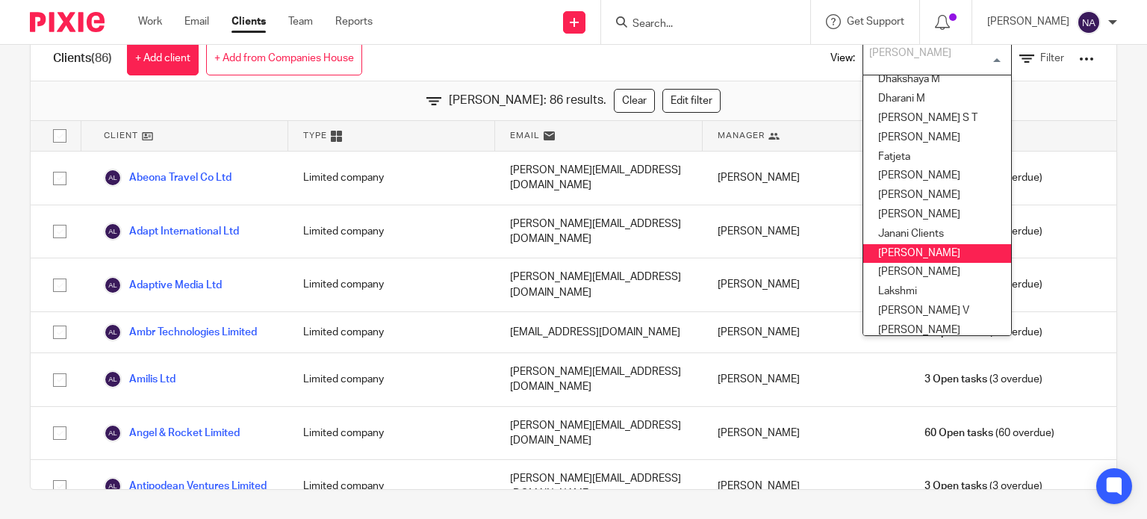
click at [908, 267] on li "Kian Sadoughi-Yarand" at bounding box center [937, 272] width 148 height 19
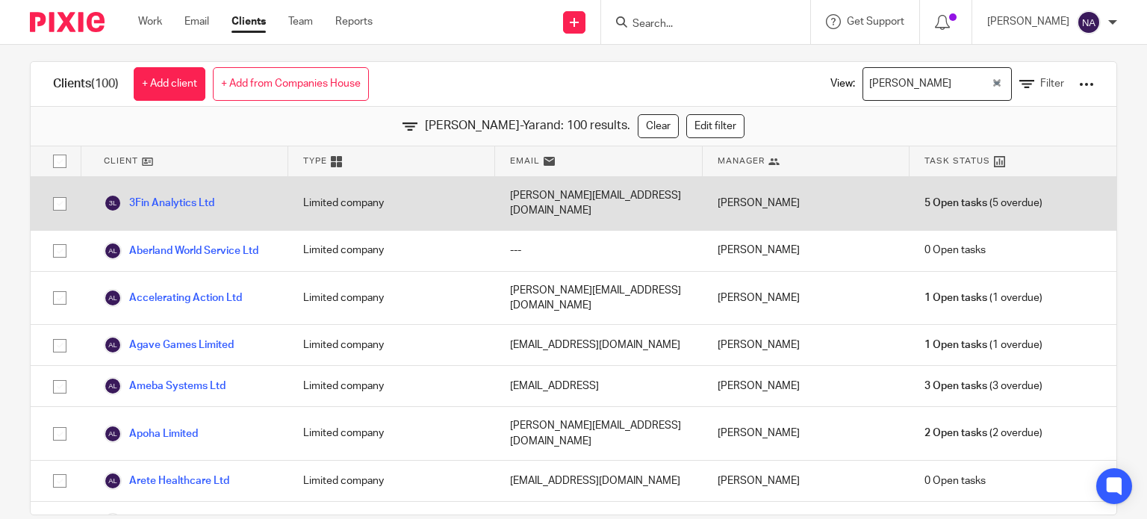
scroll to position [0, 0]
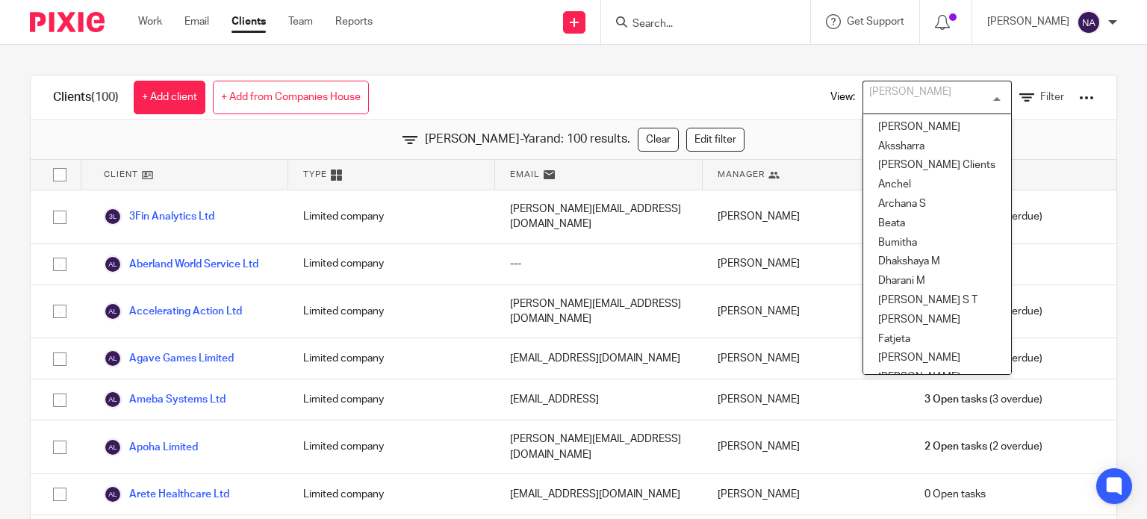
click at [912, 101] on div "Kian Sadoughi-Yarand" at bounding box center [933, 95] width 141 height 29
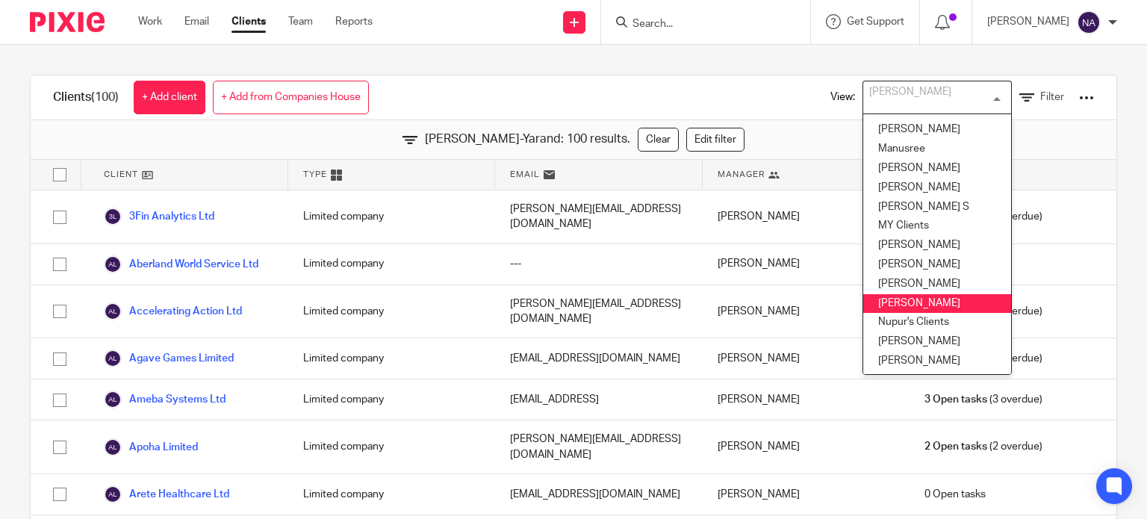
scroll to position [448, 0]
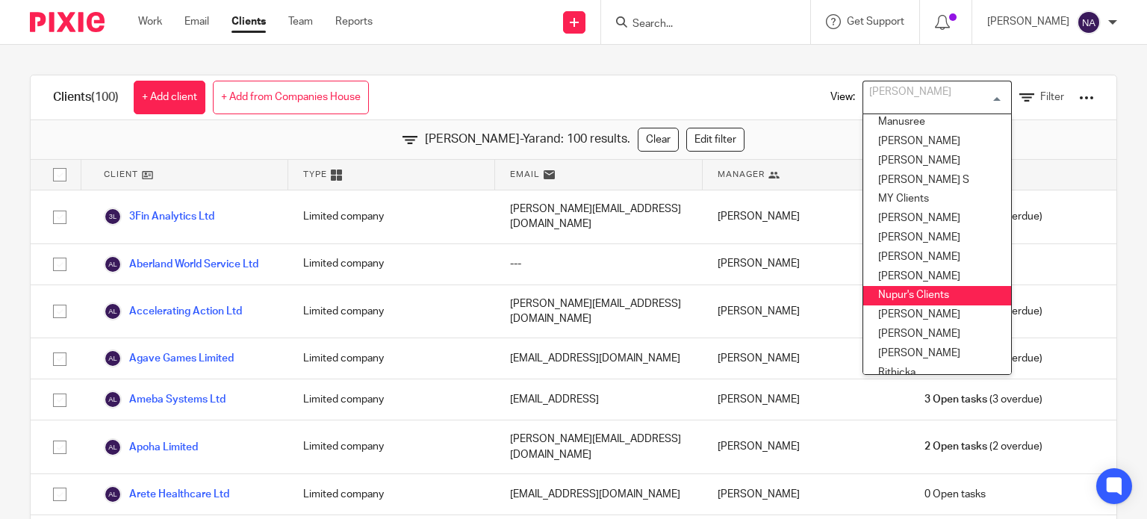
click at [899, 298] on li "Nupur's Clients" at bounding box center [937, 295] width 148 height 19
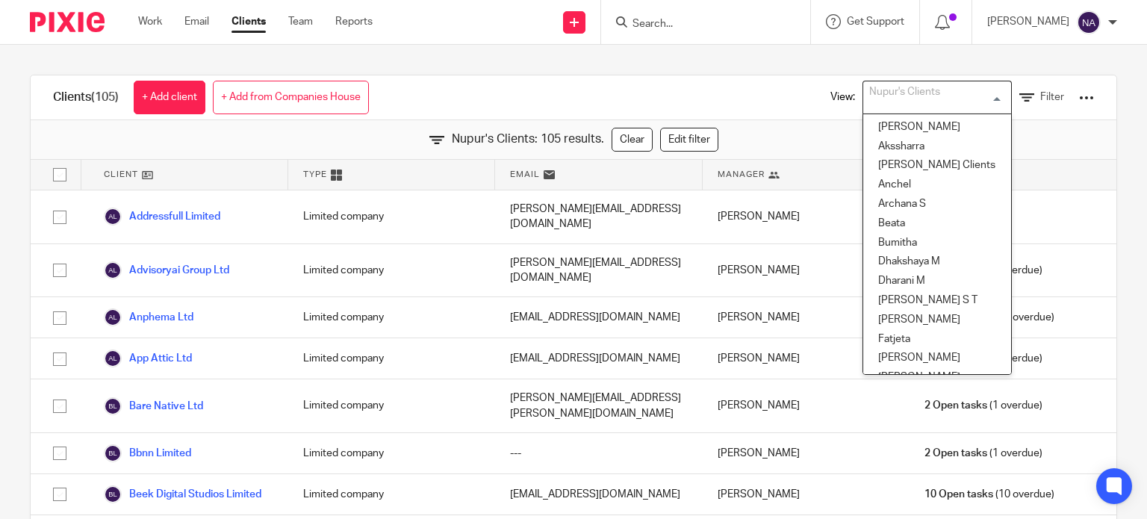
click at [929, 101] on input "Search for option" at bounding box center [934, 97] width 138 height 26
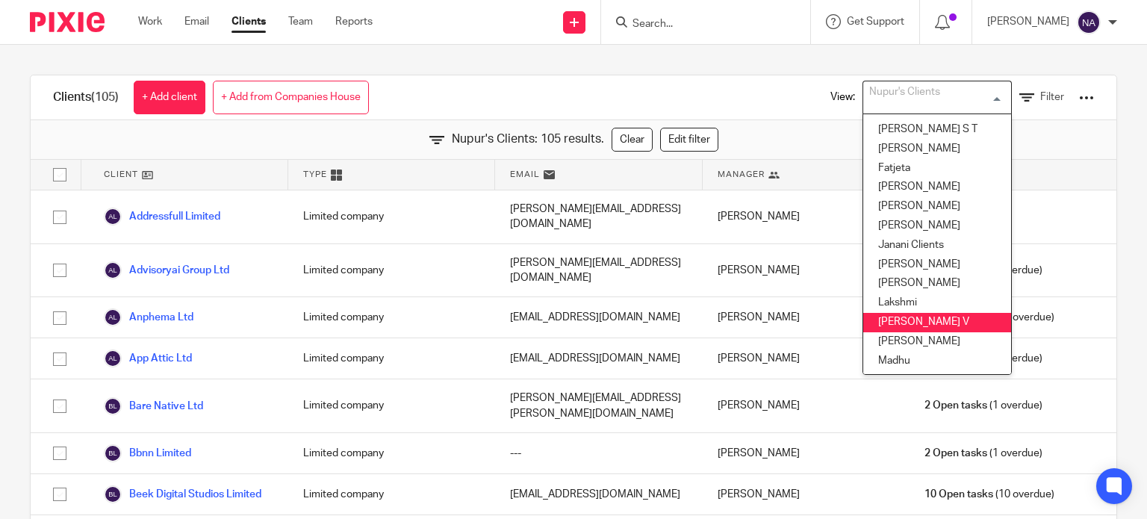
scroll to position [146, 0]
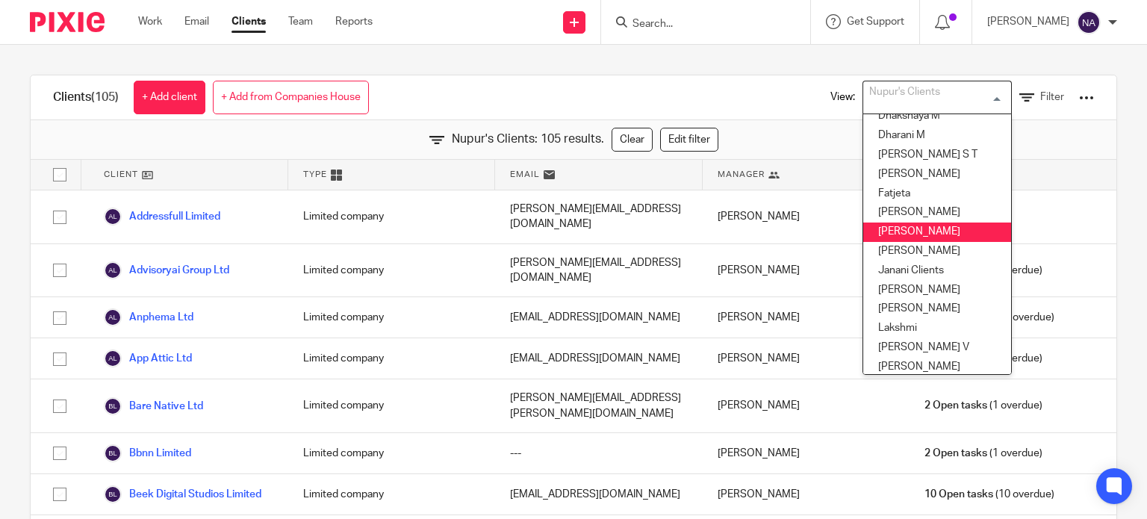
click at [918, 237] on li "Hely Patel" at bounding box center [937, 232] width 148 height 19
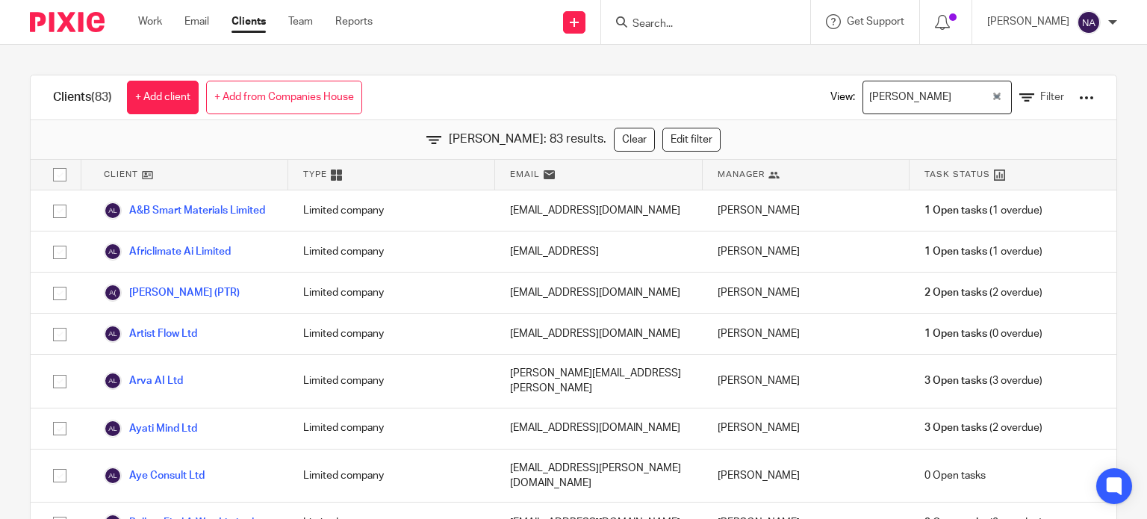
click at [957, 92] on input "Search for option" at bounding box center [973, 97] width 33 height 26
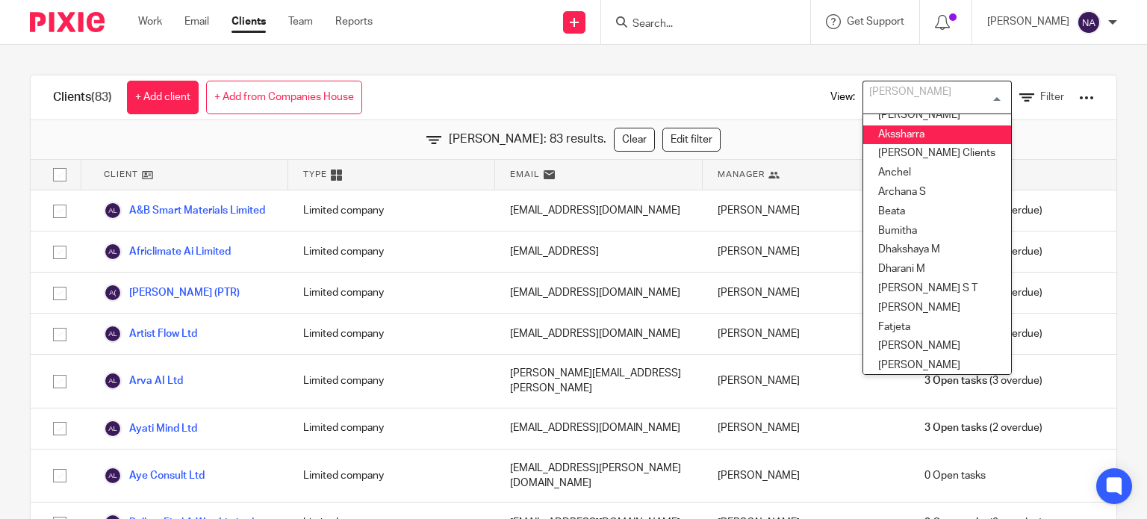
scroll to position [3, 0]
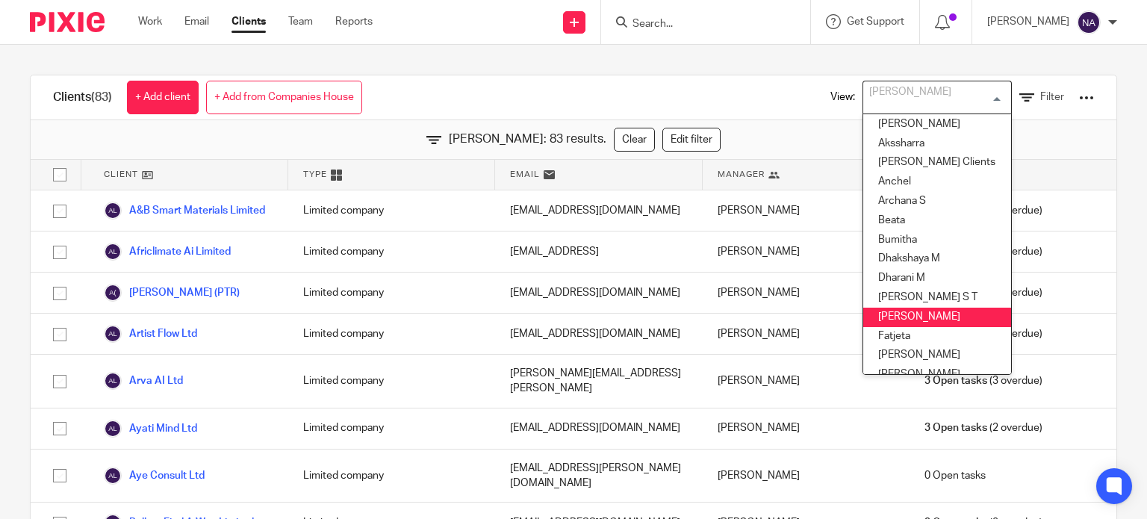
click at [942, 320] on li "Elena" at bounding box center [937, 317] width 148 height 19
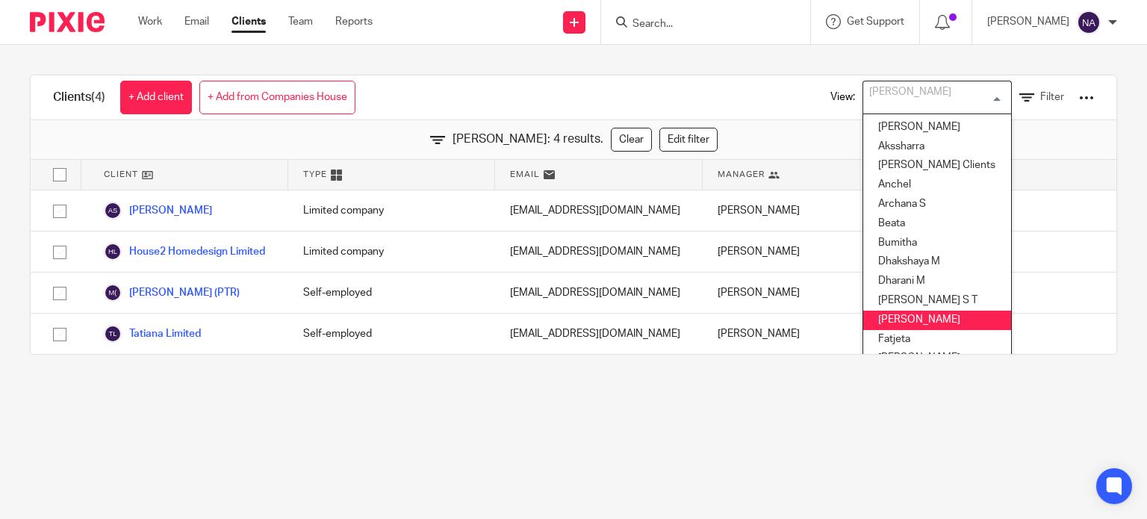
click at [912, 89] on input "Search for option" at bounding box center [934, 97] width 138 height 26
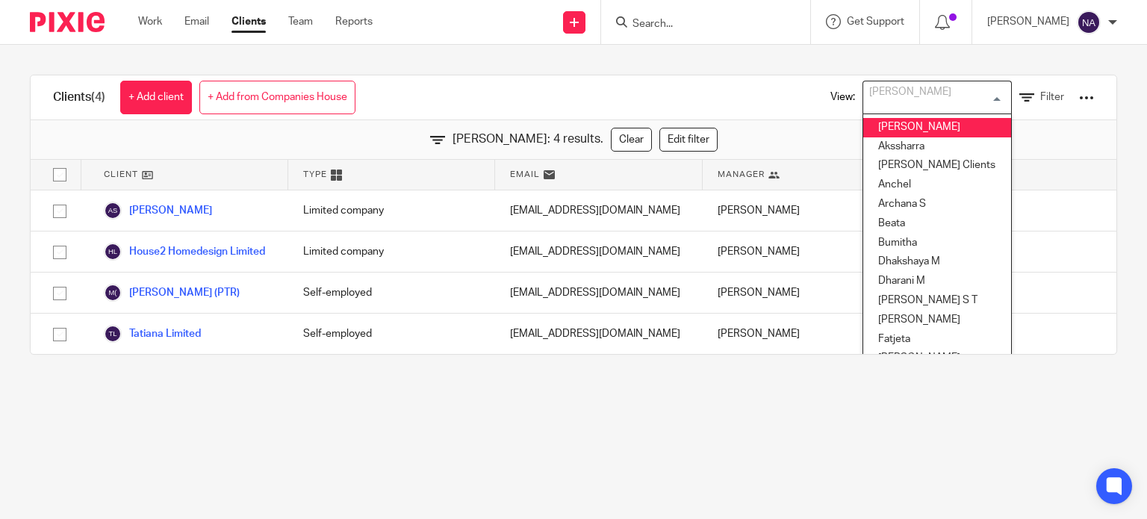
click at [869, 95] on input "Search for option" at bounding box center [934, 97] width 138 height 26
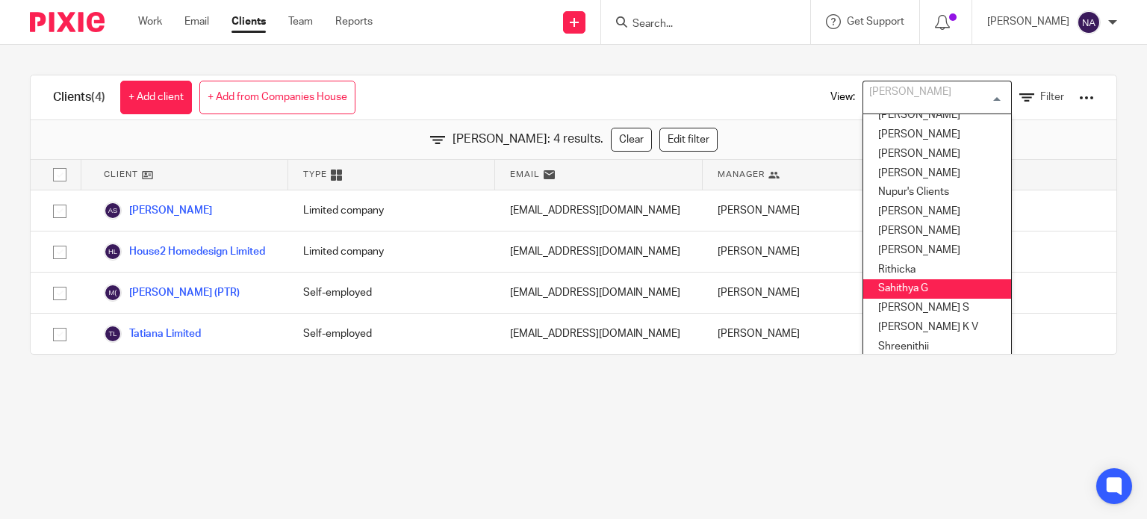
scroll to position [517, 0]
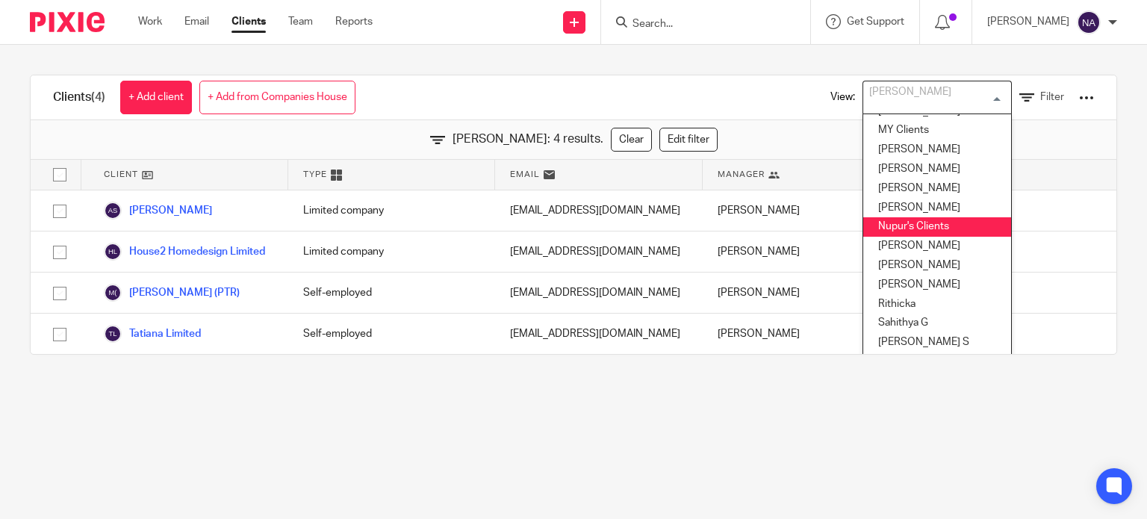
click at [922, 229] on li "Nupur's Clients" at bounding box center [937, 226] width 148 height 19
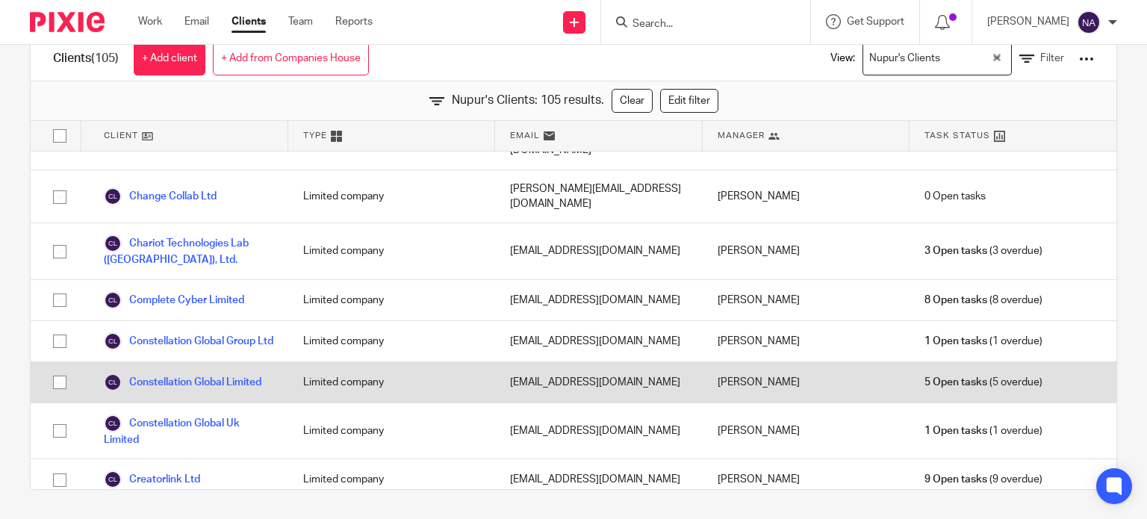
scroll to position [598, 0]
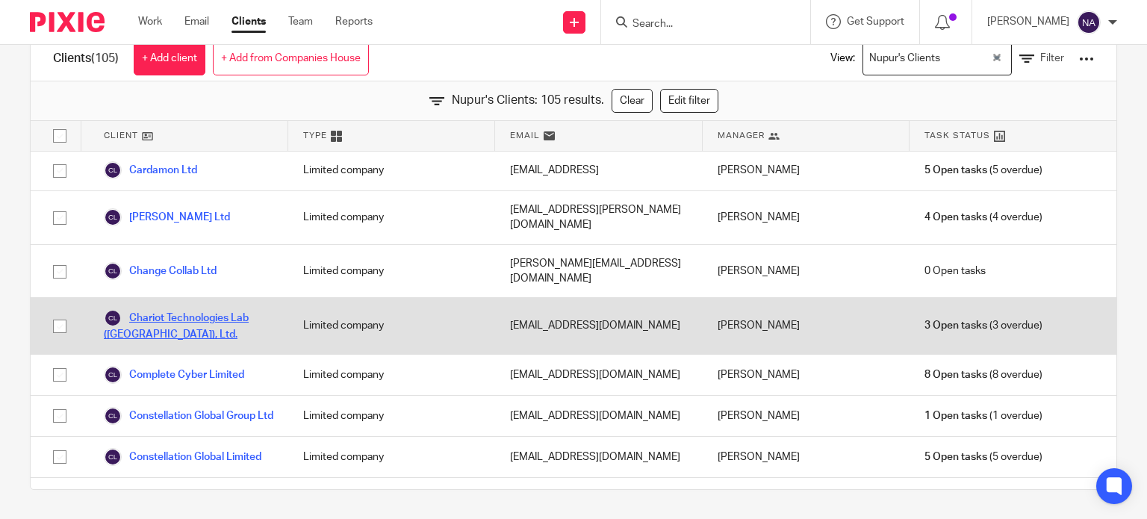
click at [226, 309] on link "Chariot Technologies Lab ([GEOGRAPHIC_DATA]), Ltd." at bounding box center [189, 325] width 170 height 33
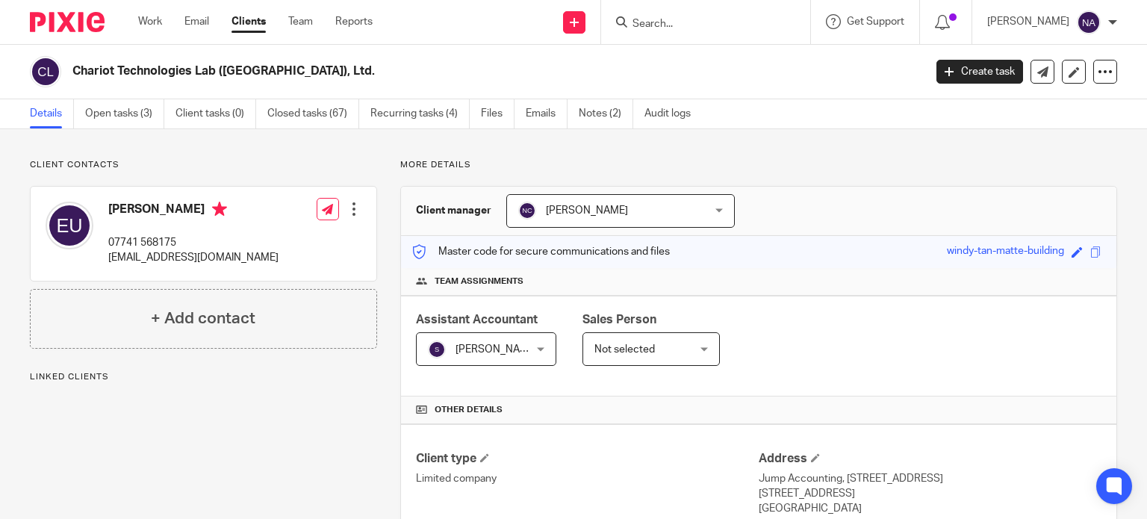
click at [538, 124] on link "Emails" at bounding box center [547, 113] width 42 height 29
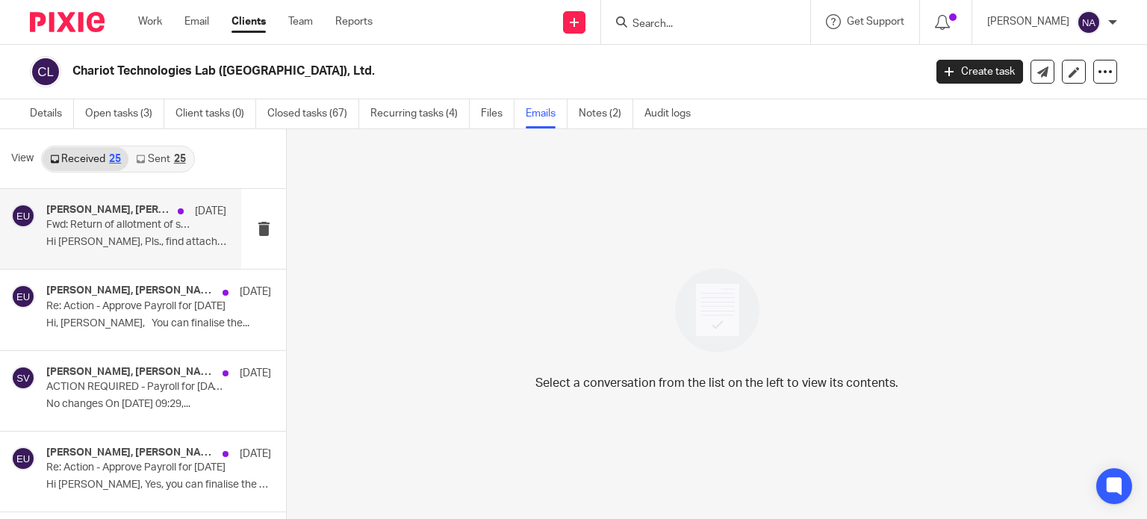
click at [140, 243] on p "Hi Shobana, Pls., find attached SH01 Return..." at bounding box center [136, 242] width 180 height 13
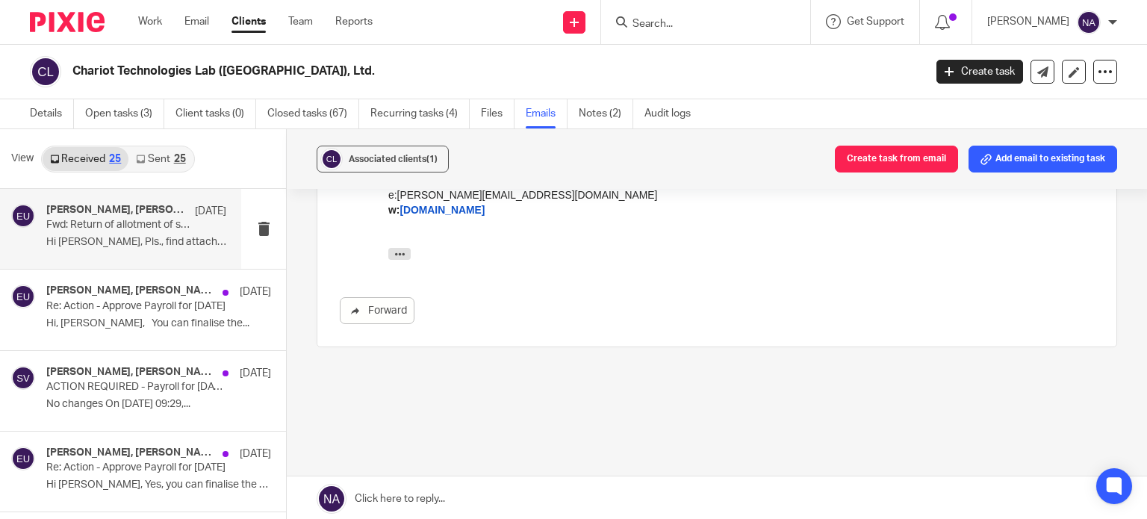
scroll to position [475, 0]
click at [145, 162] on link "Sent 25" at bounding box center [160, 159] width 64 height 24
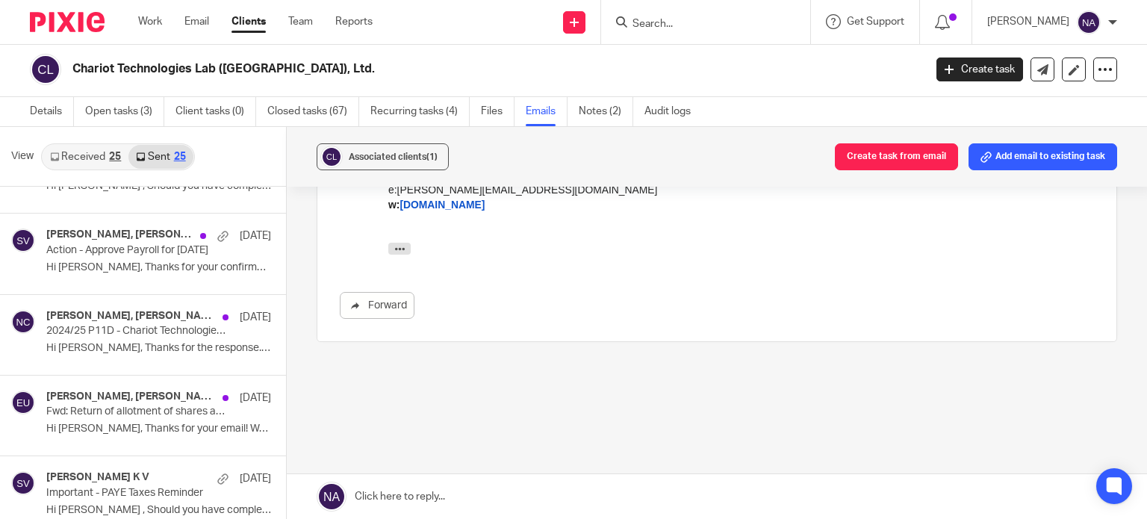
scroll to position [971, 0]
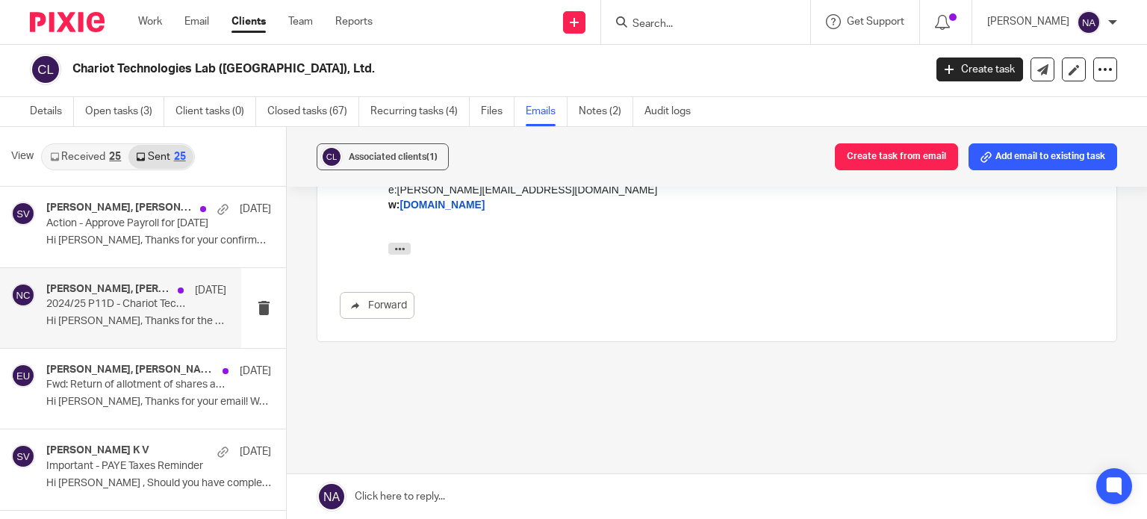
click at [137, 321] on p "Hi Evgeniy, Thanks for the response. We've..." at bounding box center [136, 321] width 180 height 13
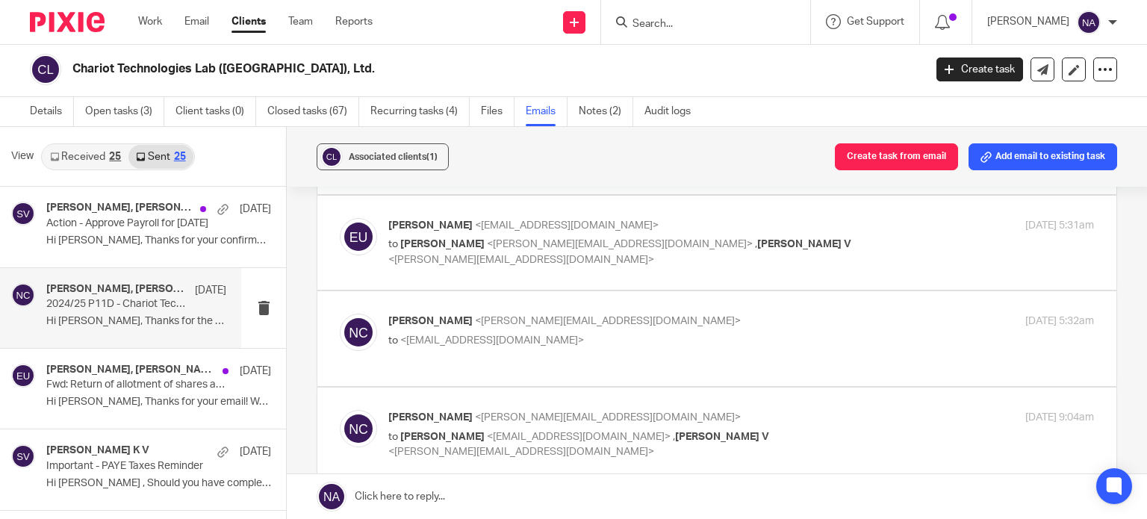
scroll to position [75, 0]
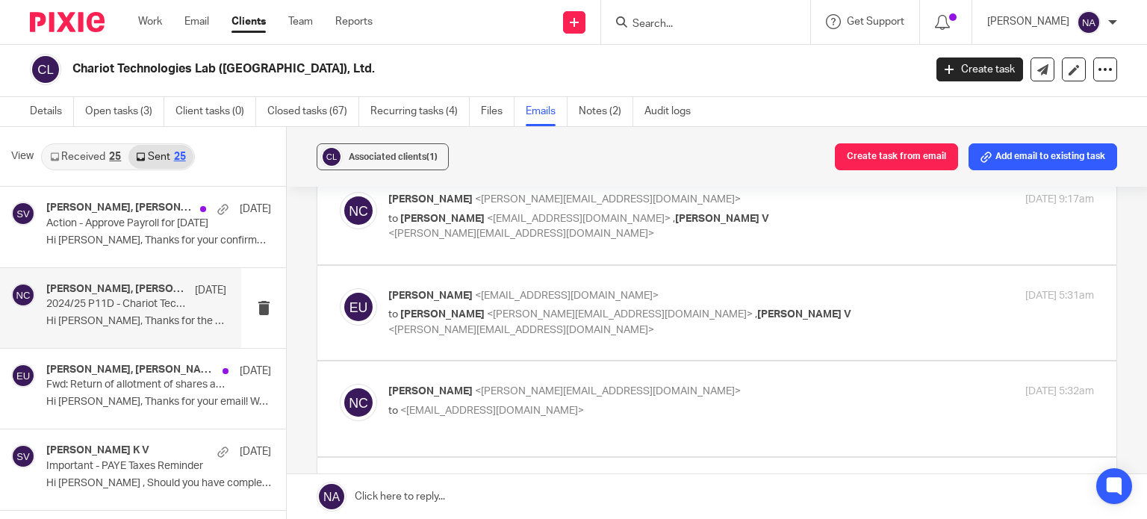
click at [633, 232] on p "to Evgeniy Usatov <evgeniyusatov@gmail.com> , Shobana V <shobana@jumpaccounting…" at bounding box center [623, 226] width 471 height 31
checkbox input "true"
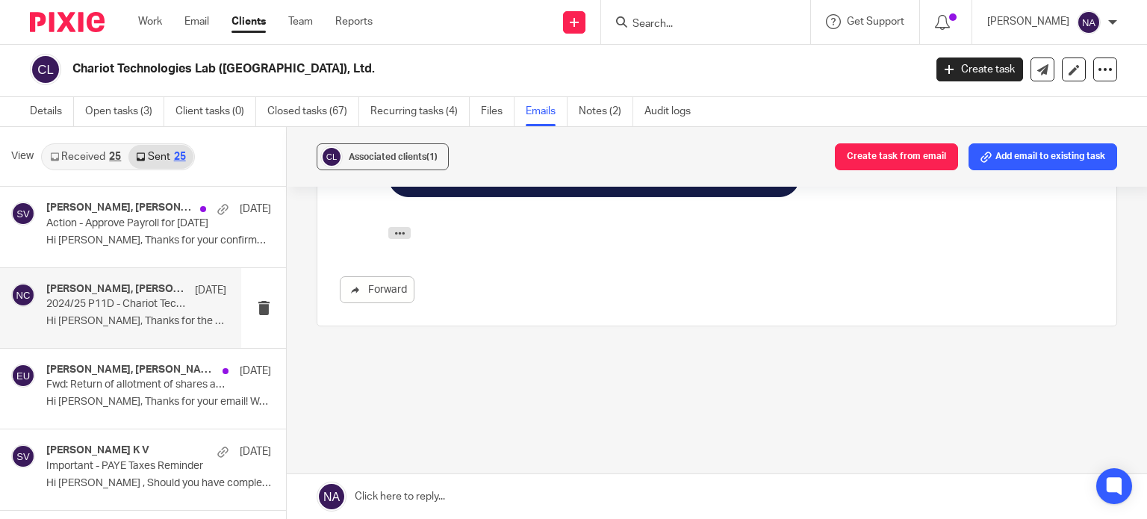
scroll to position [1144, 0]
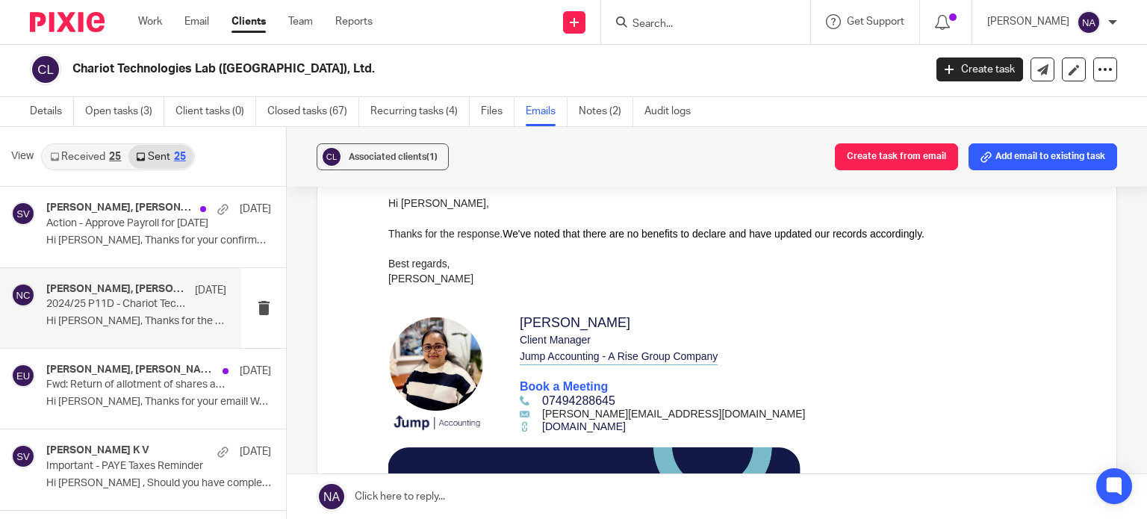
click at [246, 16] on link "Clients" at bounding box center [249, 21] width 34 height 15
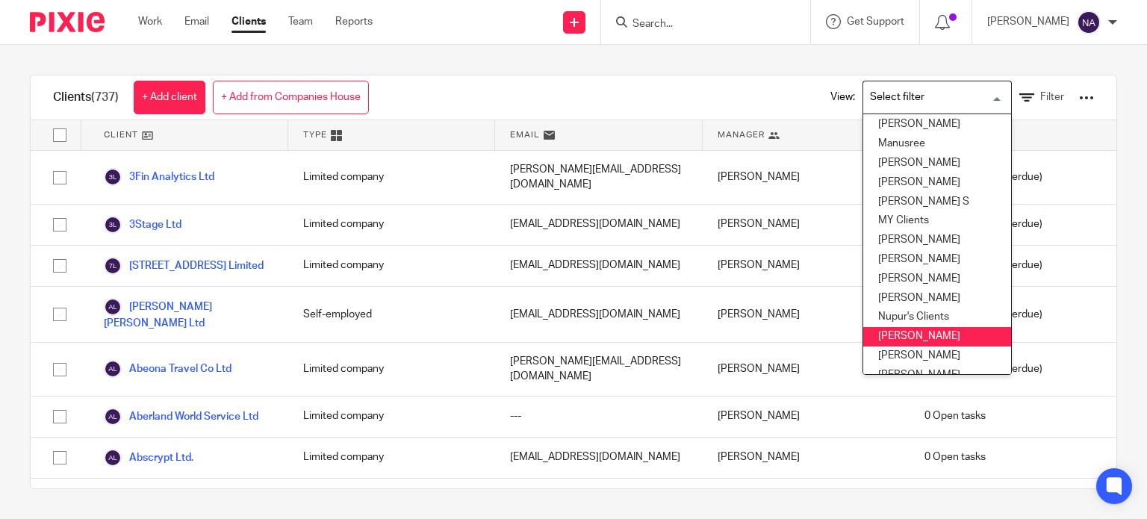
scroll to position [448, 0]
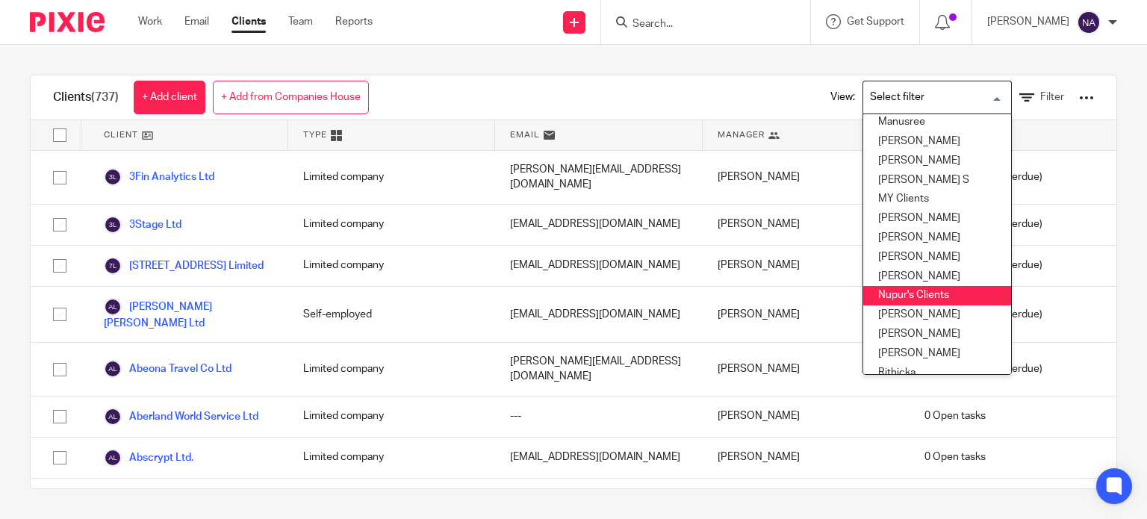
click at [917, 289] on li "Nupur's Clients" at bounding box center [937, 295] width 148 height 19
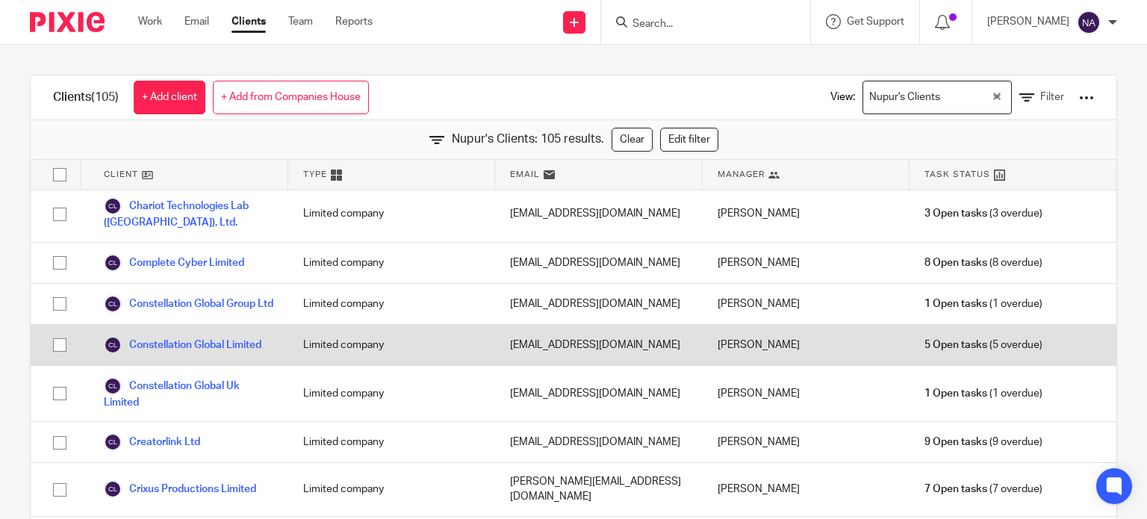
scroll to position [747, 0]
click at [219, 338] on link "Constellation Global Limited" at bounding box center [183, 347] width 158 height 18
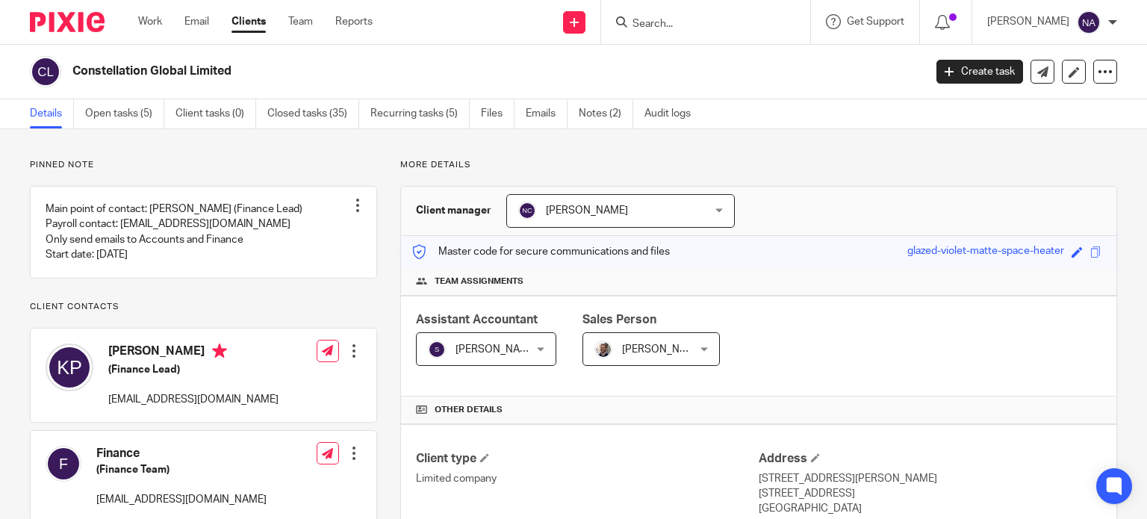
click at [550, 110] on link "Emails" at bounding box center [547, 113] width 42 height 29
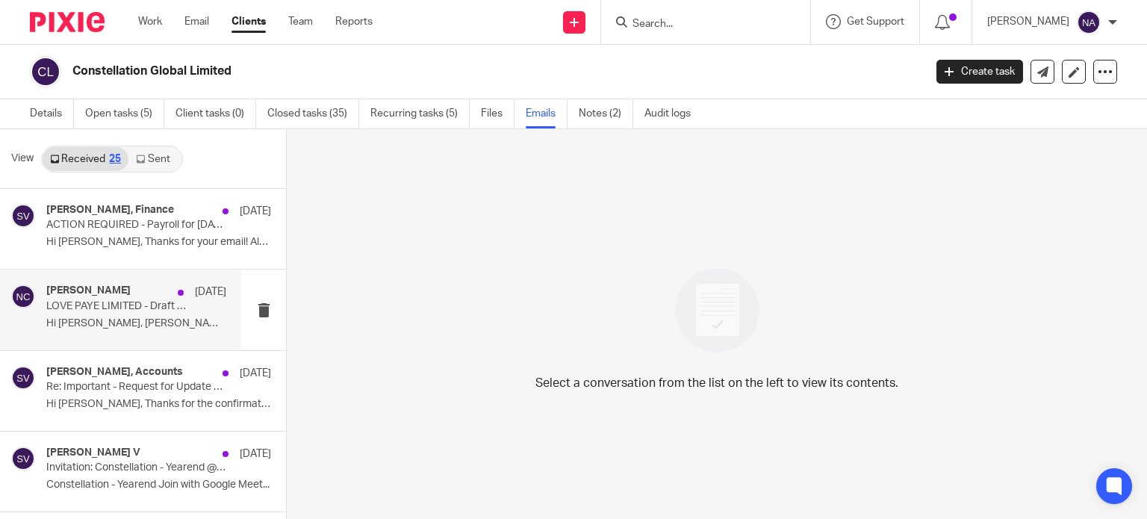
click at [143, 311] on p "LOVE PAYE LIMITED - Draft Accounts for Year Ending [DATE]" at bounding box center [118, 306] width 144 height 13
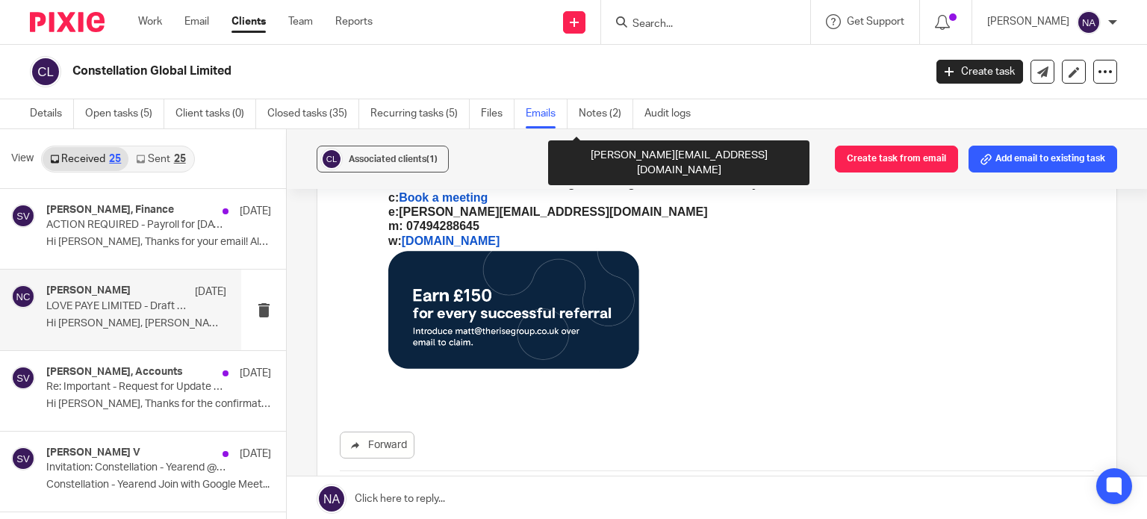
scroll to position [598, 0]
